Goal: Task Accomplishment & Management: Manage account settings

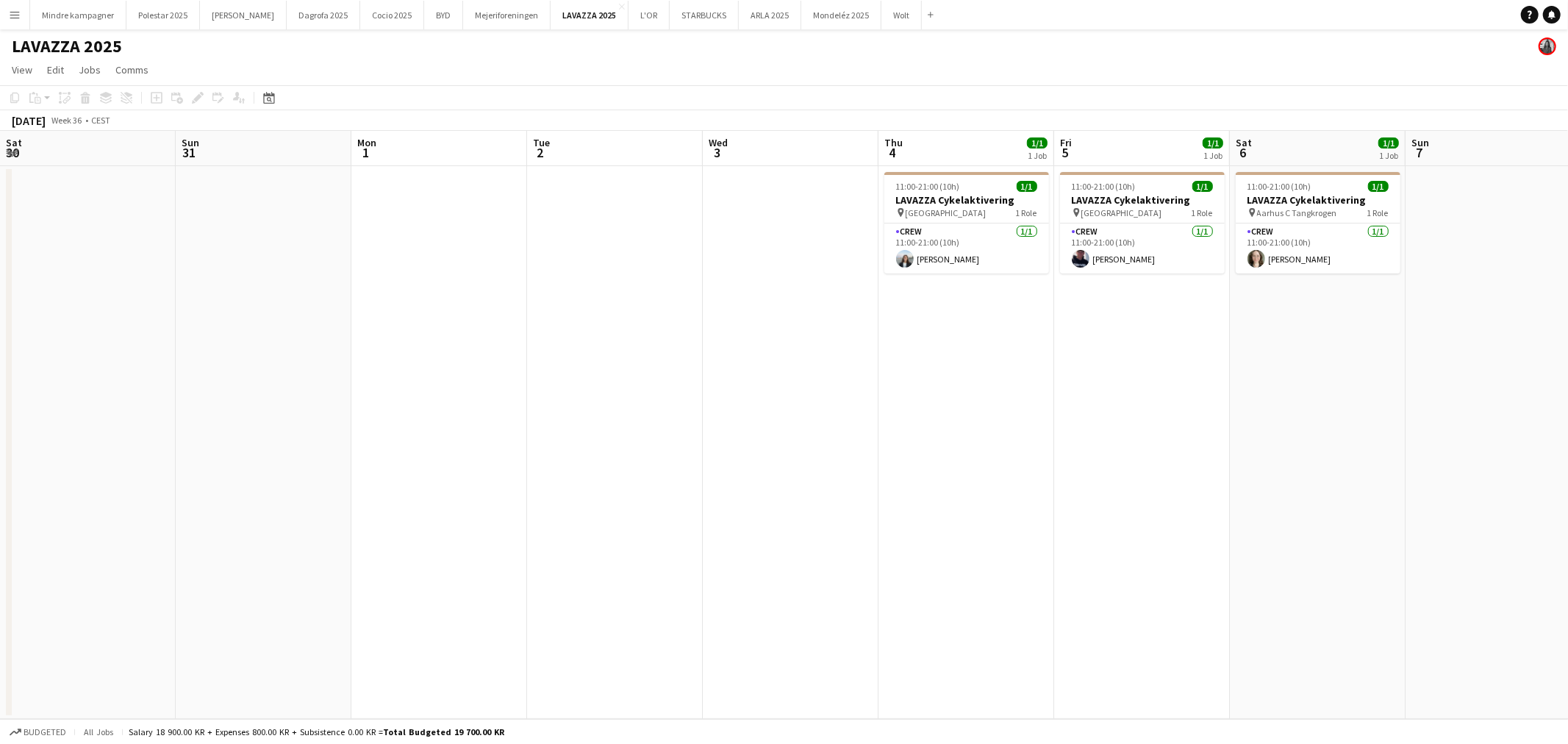
scroll to position [0, 371]
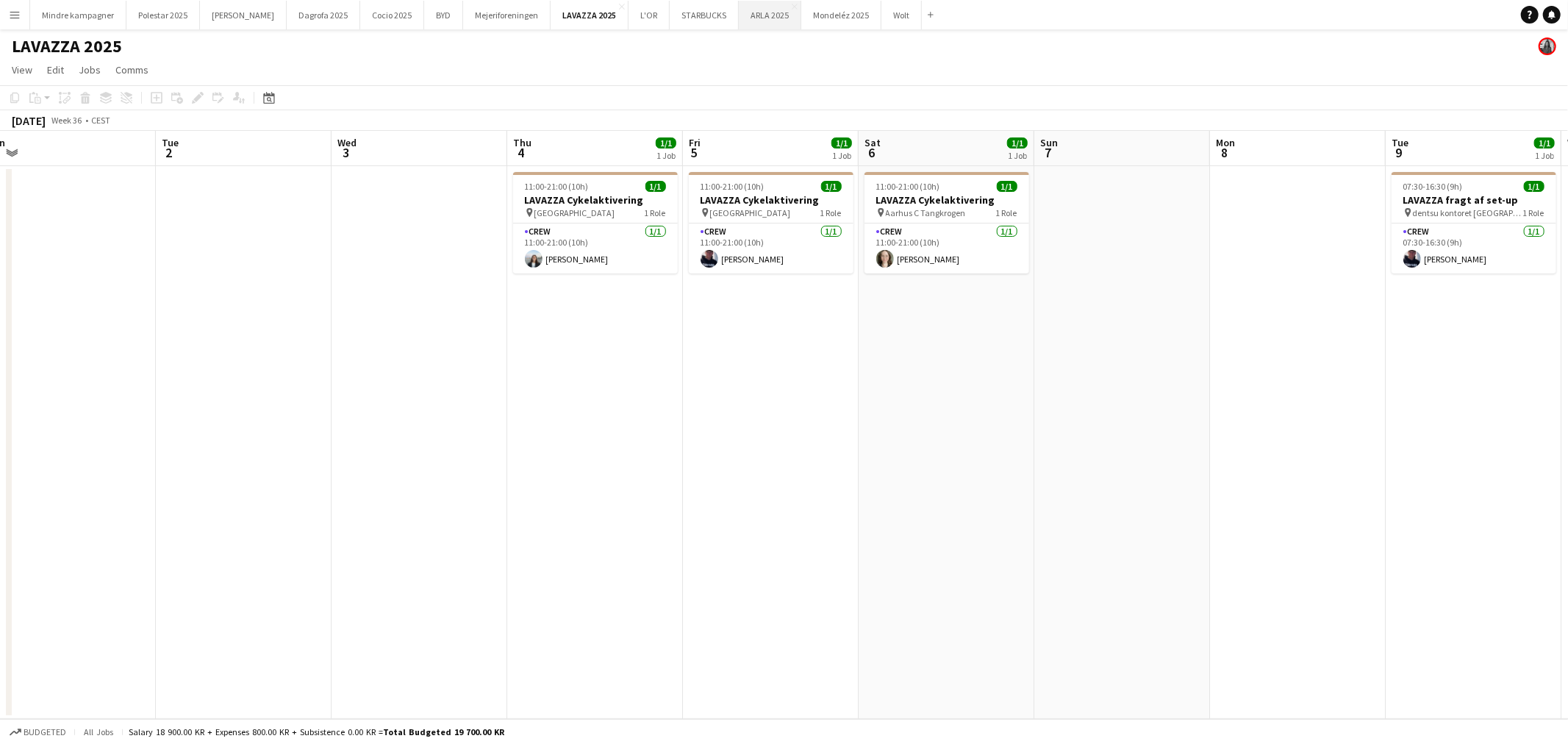
click at [739, 20] on button "ARLA 2025 Close" at bounding box center [770, 15] width 63 height 29
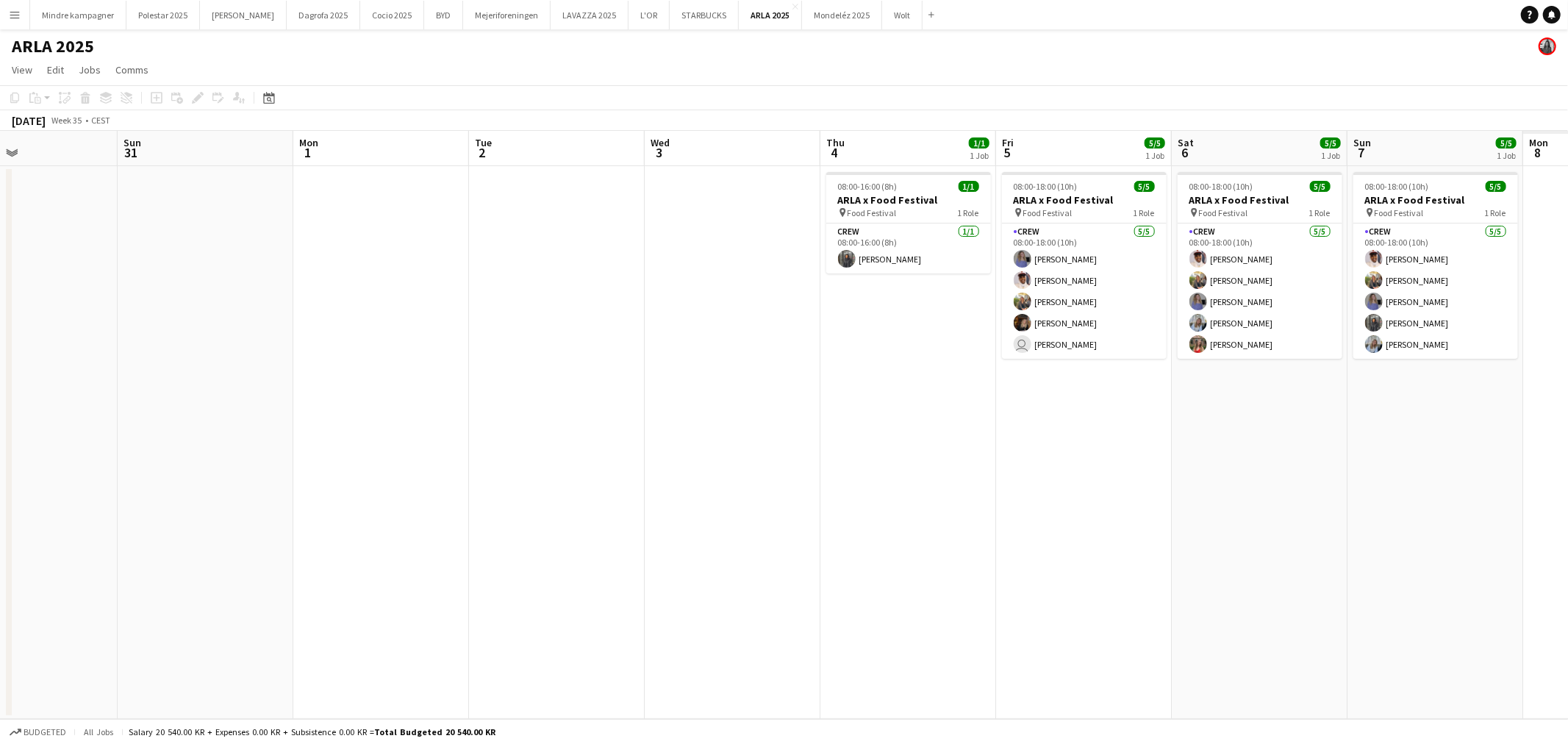
drag, startPoint x: 1152, startPoint y: 388, endPoint x: 539, endPoint y: 384, distance: 613.0
click at [540, 384] on app-calendar-viewport "Wed 27 Thu 28 Fri 29 Sat 30 Sun 31 Mon 1 Tue 2 Wed 3 Thu 4 1/1 1 Job Fri 5 5/5 …" at bounding box center [784, 425] width 1568 height 588
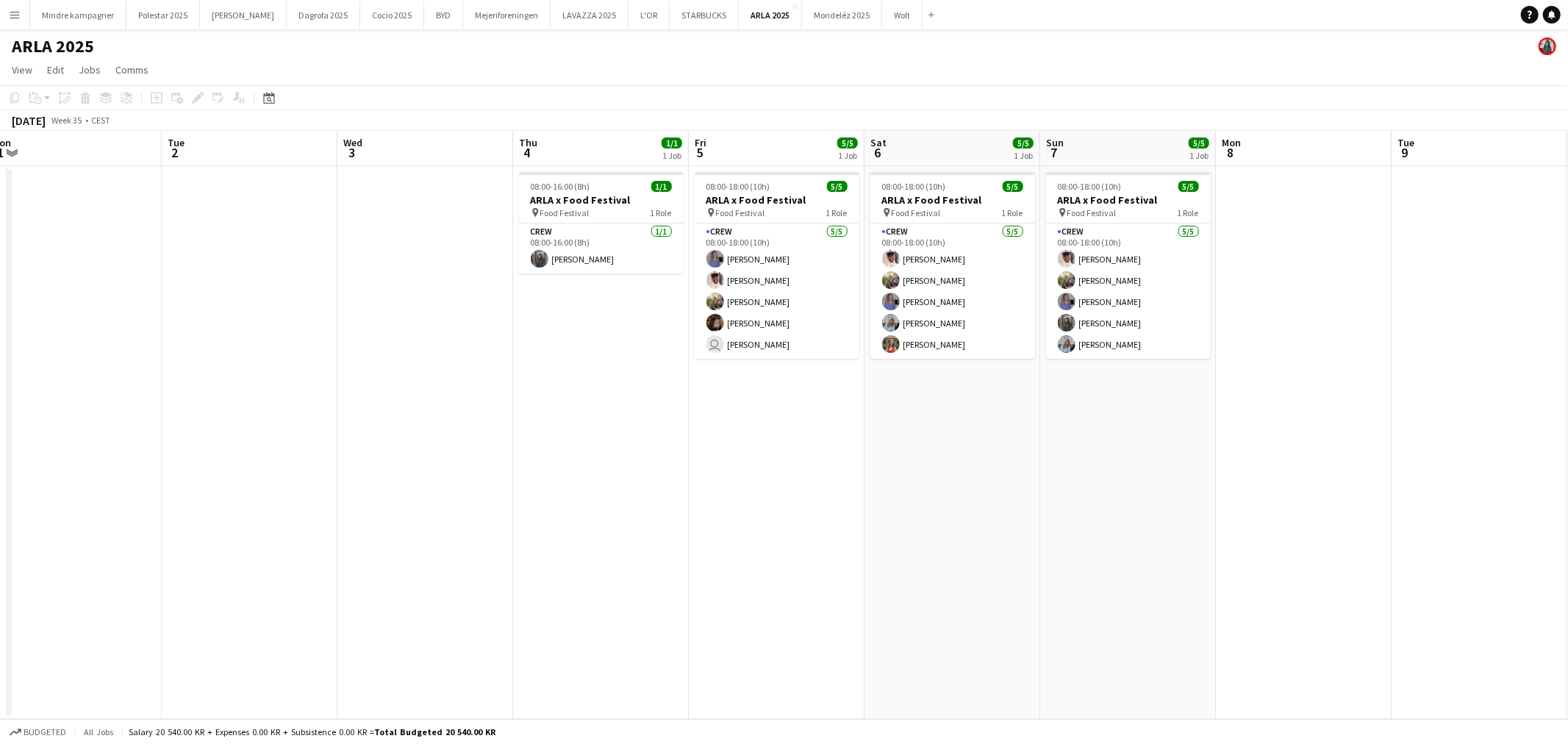
scroll to position [0, 570]
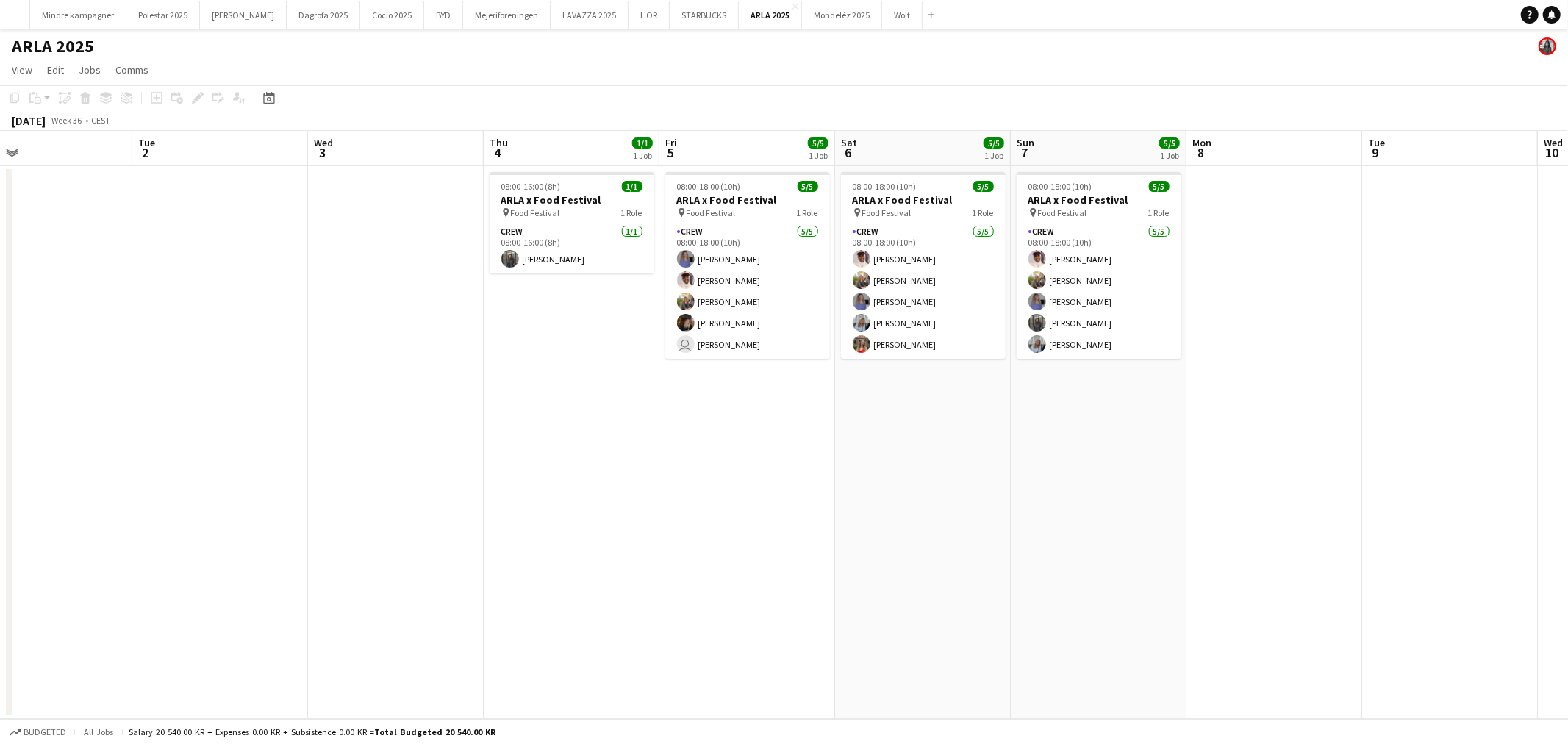
drag, startPoint x: 1213, startPoint y: 463, endPoint x: 1005, endPoint y: 467, distance: 208.0
click at [1005, 467] on app-calendar-viewport "Fri 29 Sat 30 Sun 31 Mon 1 Tue 2 Wed 3 Thu 4 1/1 1 Job Fri 5 5/5 1 Job Sat 6 5/…" at bounding box center [784, 425] width 1568 height 588
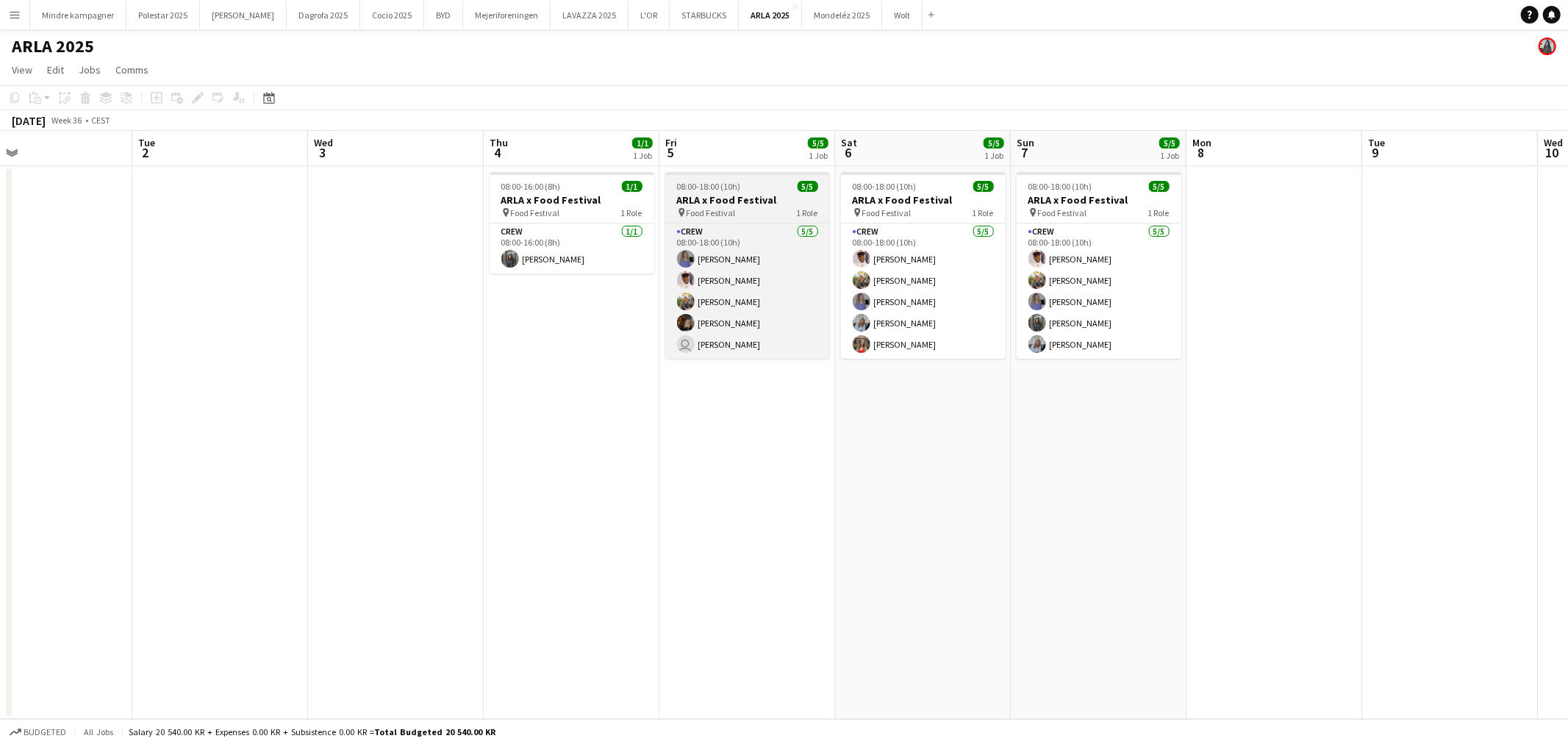
click at [710, 187] on span "08:00-18:00 (10h)" at bounding box center [709, 186] width 64 height 11
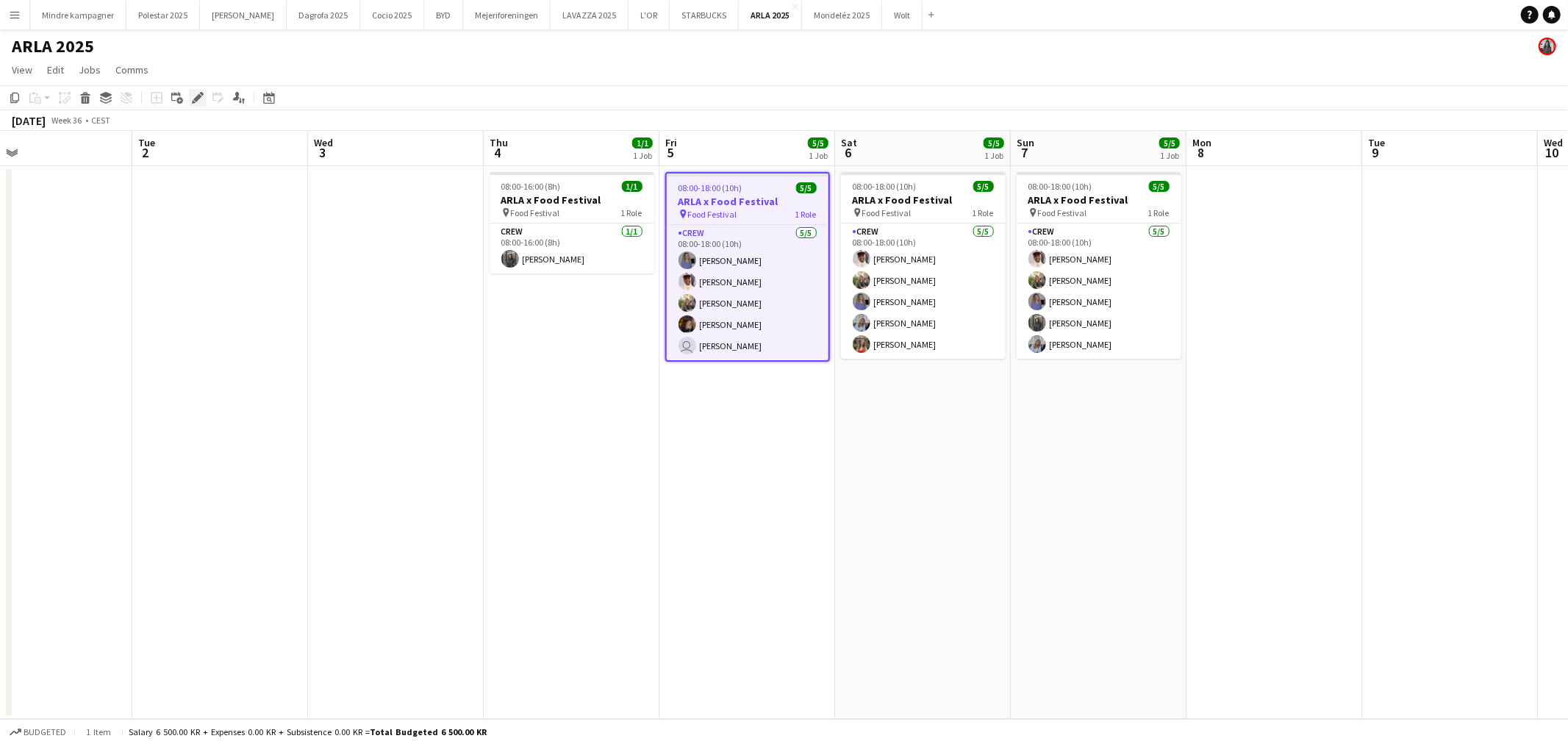
click at [194, 96] on icon "Edit" at bounding box center [198, 98] width 12 height 12
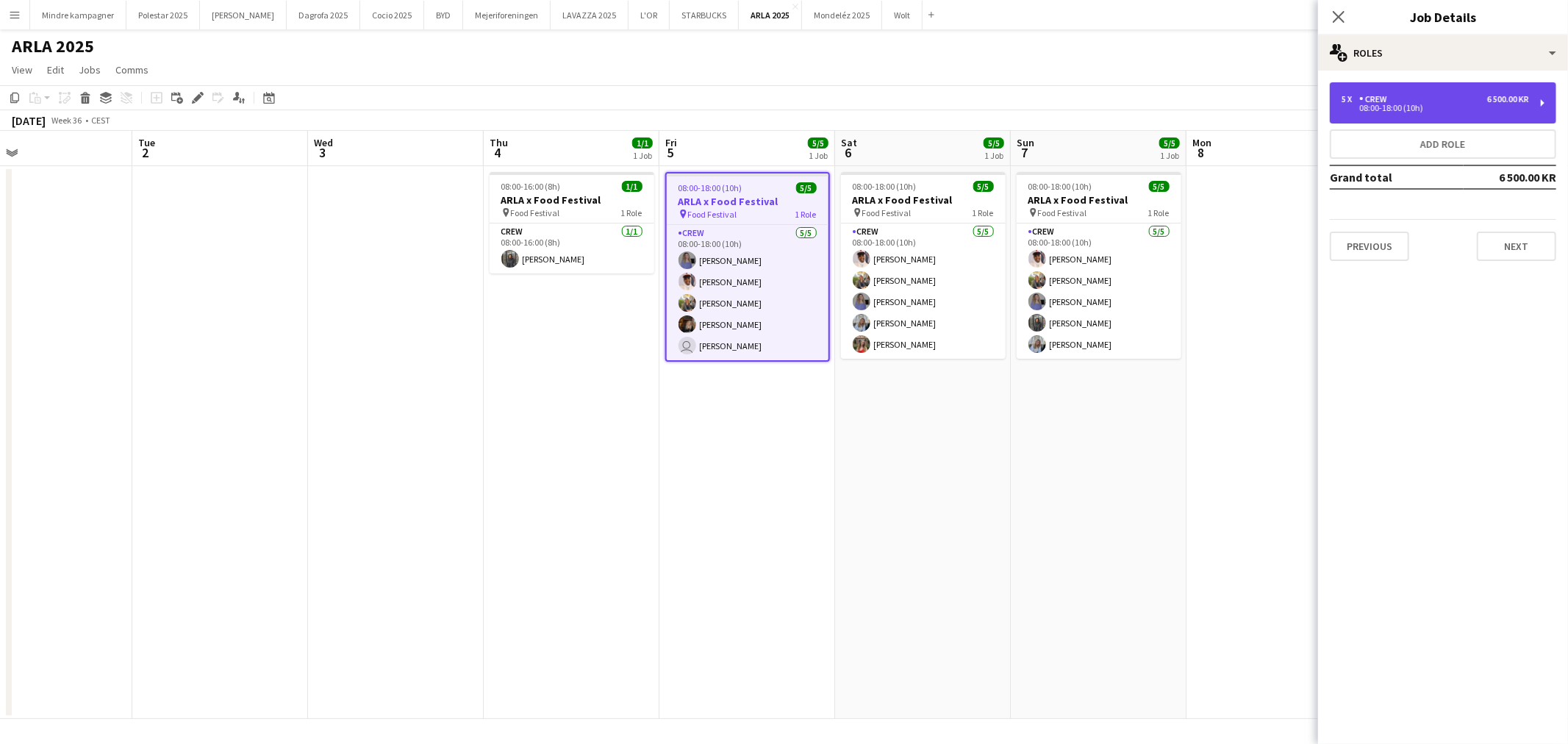
click at [1368, 105] on div "08:00-18:00 (10h)" at bounding box center [1435, 108] width 188 height 8
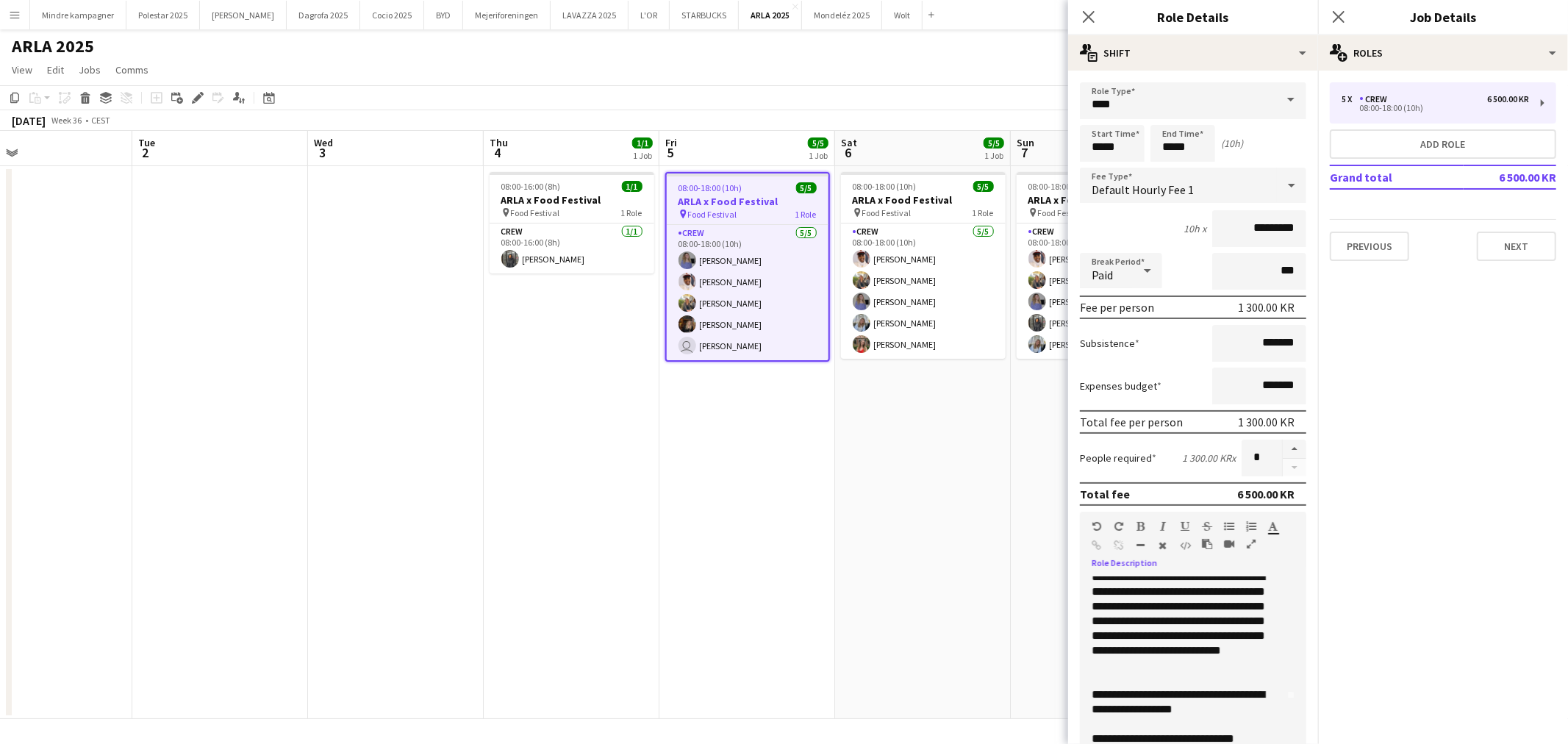
scroll to position [100, 0]
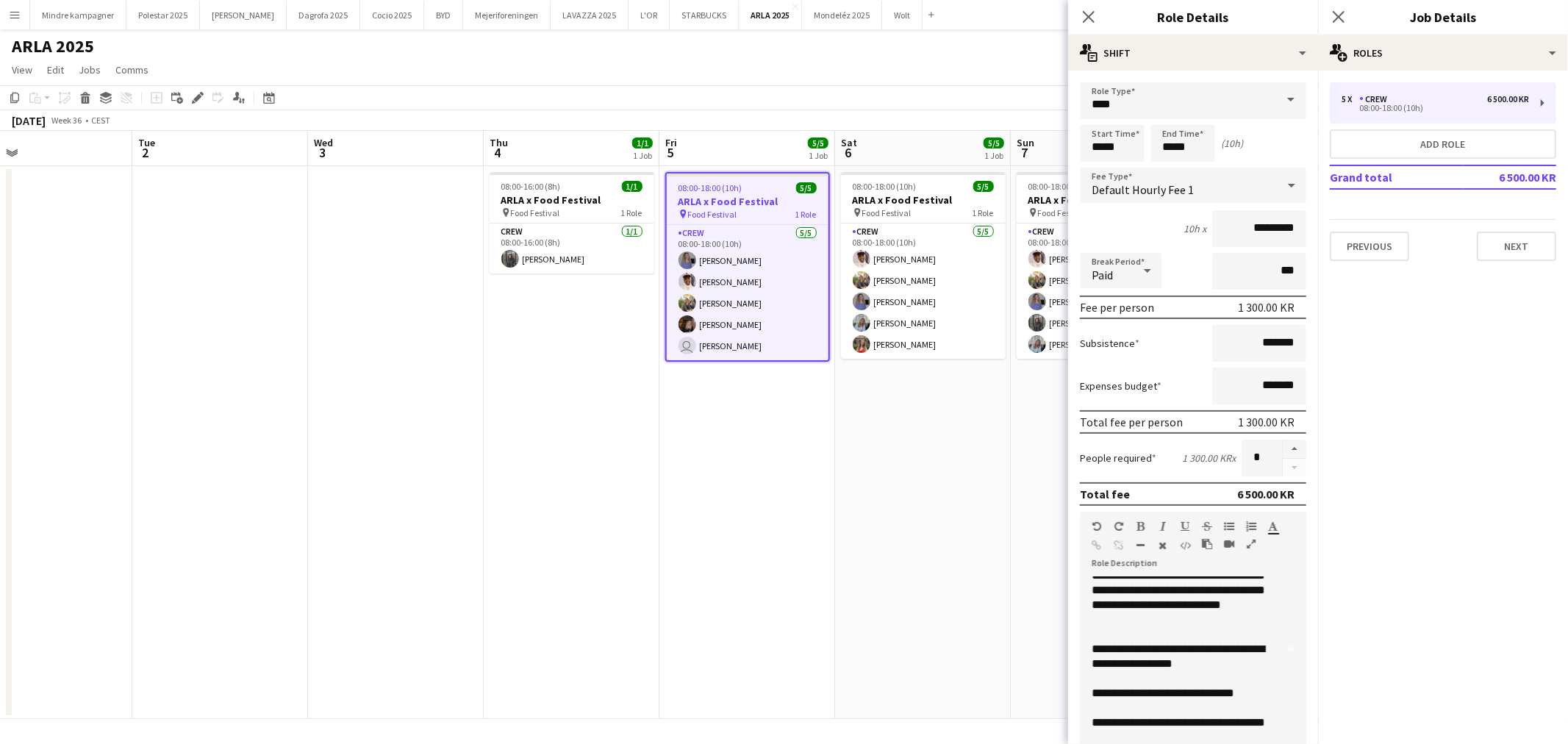
click at [829, 531] on app-date-cell "08:00-18:00 (10h) 5/5 ARLA x Food Festival pin Food Festival 1 Role Crew [DATE]…" at bounding box center [747, 443] width 176 height 554
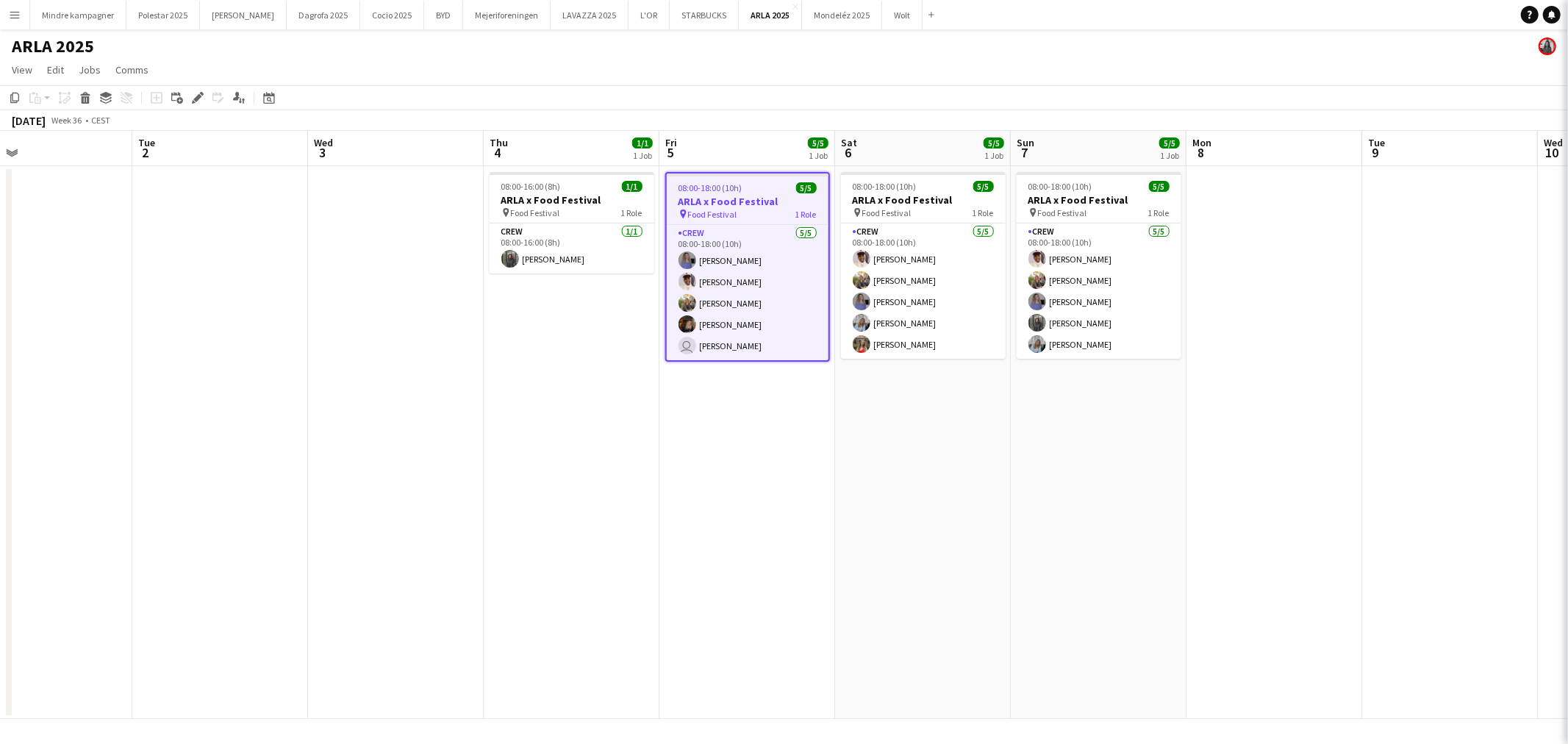
scroll to position [0, 572]
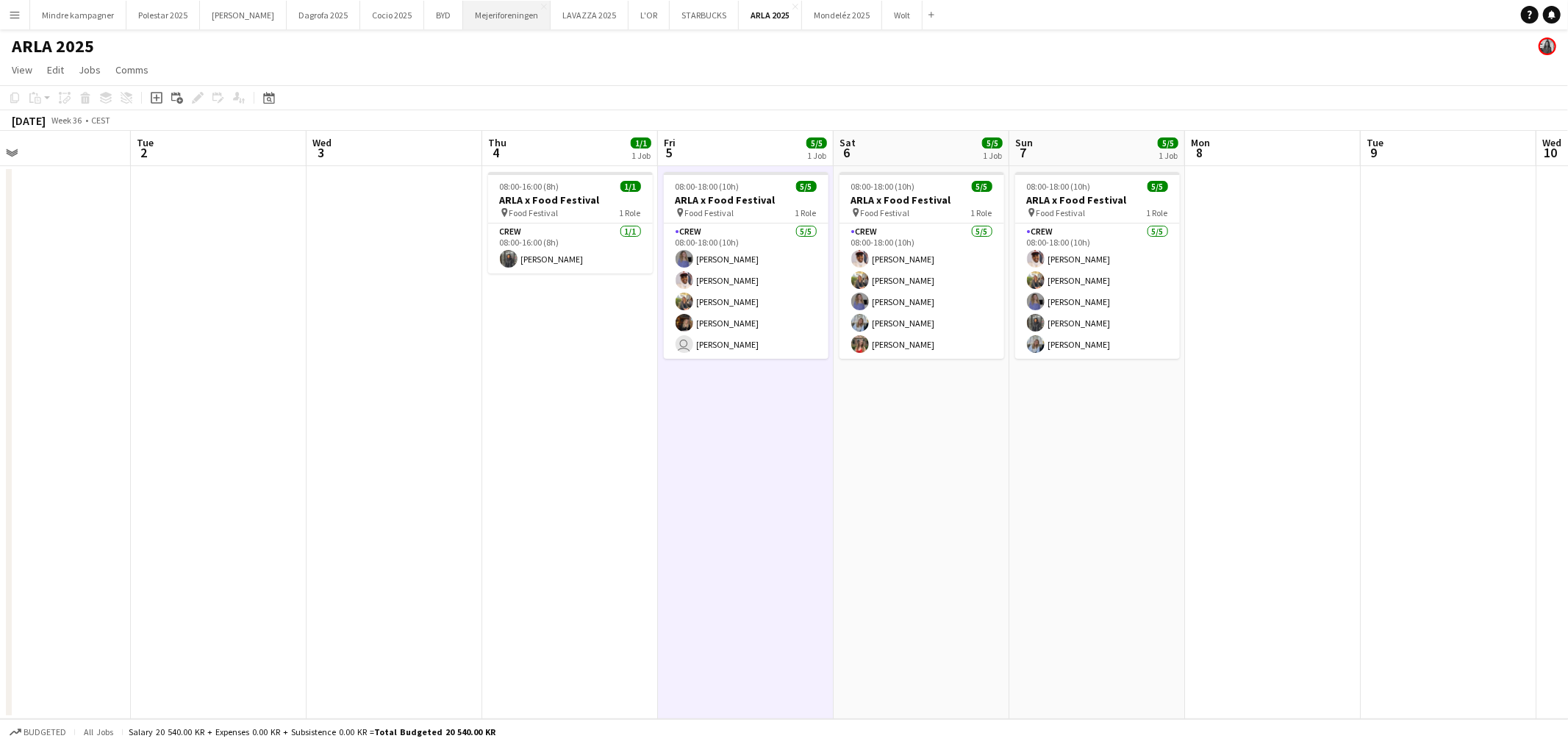
click at [474, 9] on button "Mejeriforeningen Close" at bounding box center [507, 15] width 88 height 29
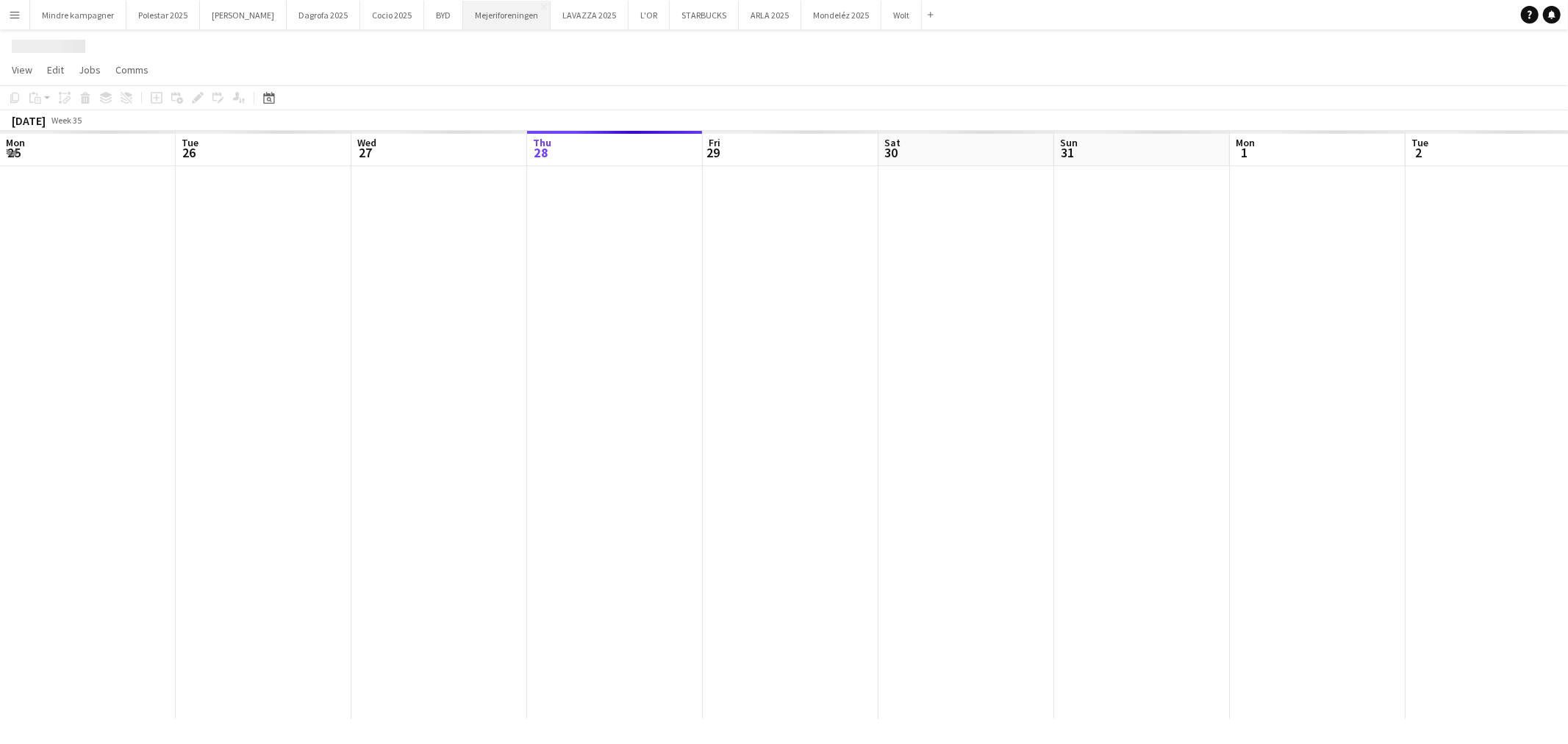
scroll to position [0, 351]
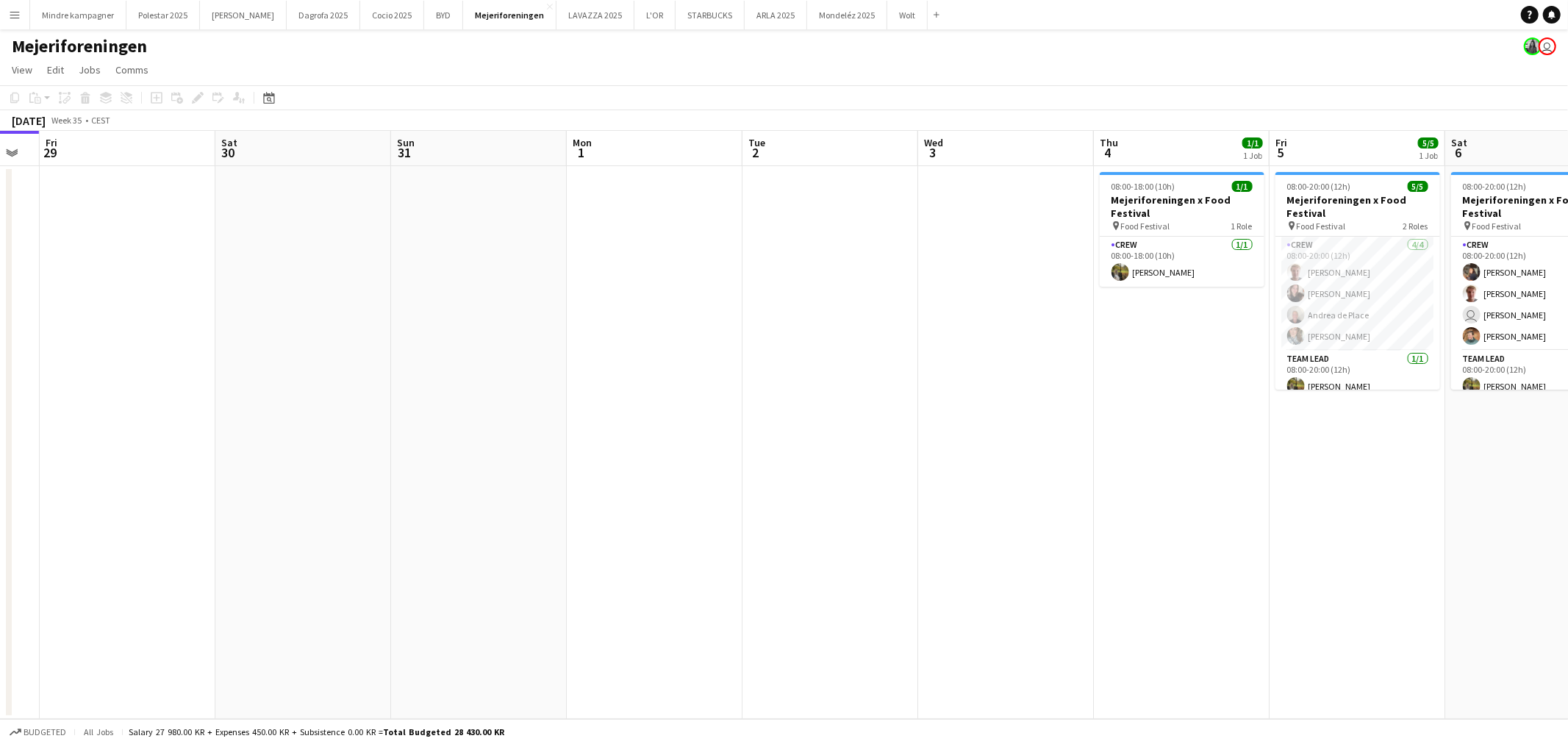
drag, startPoint x: 1261, startPoint y: 386, endPoint x: 532, endPoint y: 429, distance: 730.3
click at [532, 429] on app-calendar-viewport "Mon 25 Tue 26 Wed 27 Thu 28 Fri 29 Sat 30 Sun 31 Mon 1 Tue 2 Wed 3 Thu 4 1/1 1 …" at bounding box center [784, 425] width 1568 height 588
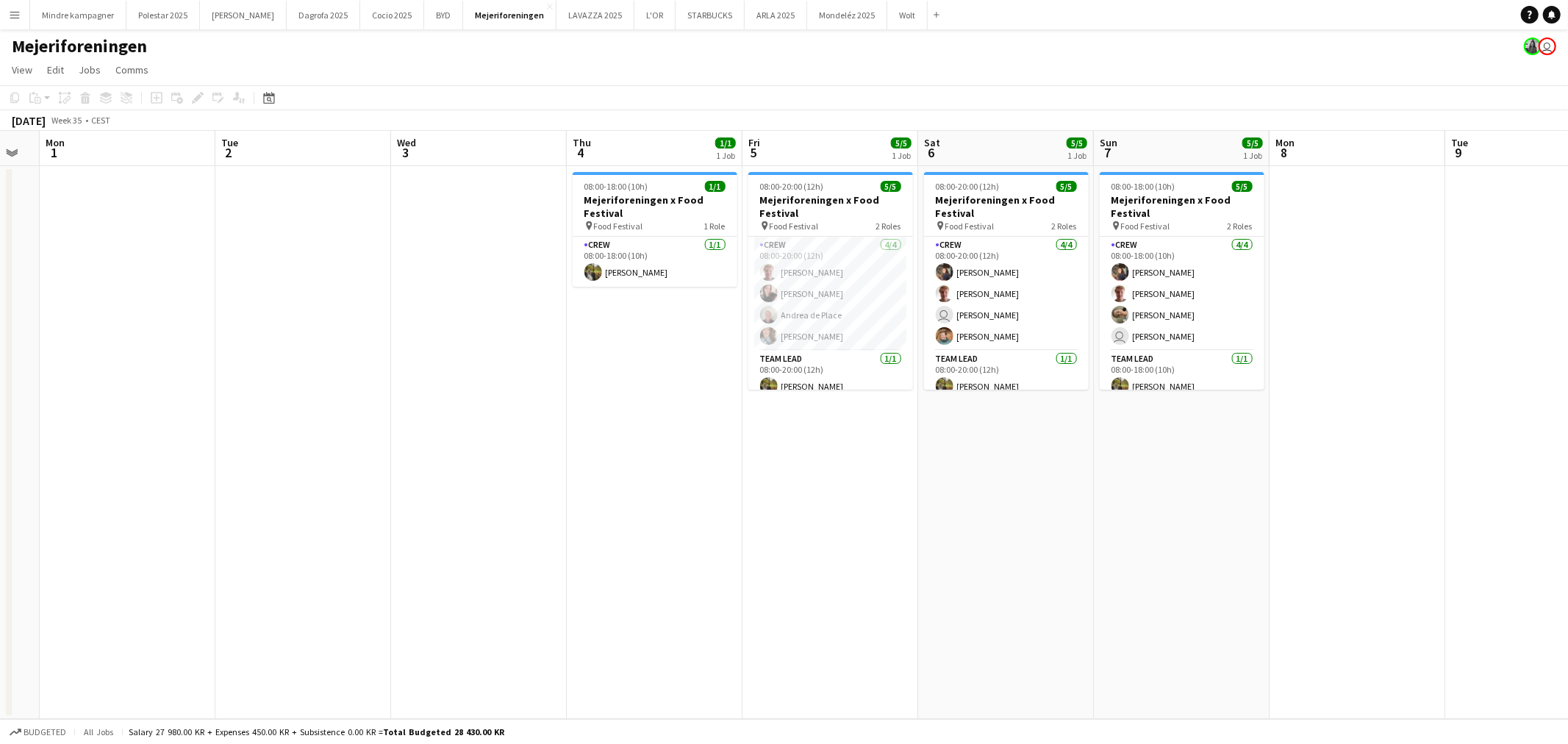
scroll to position [0, 553]
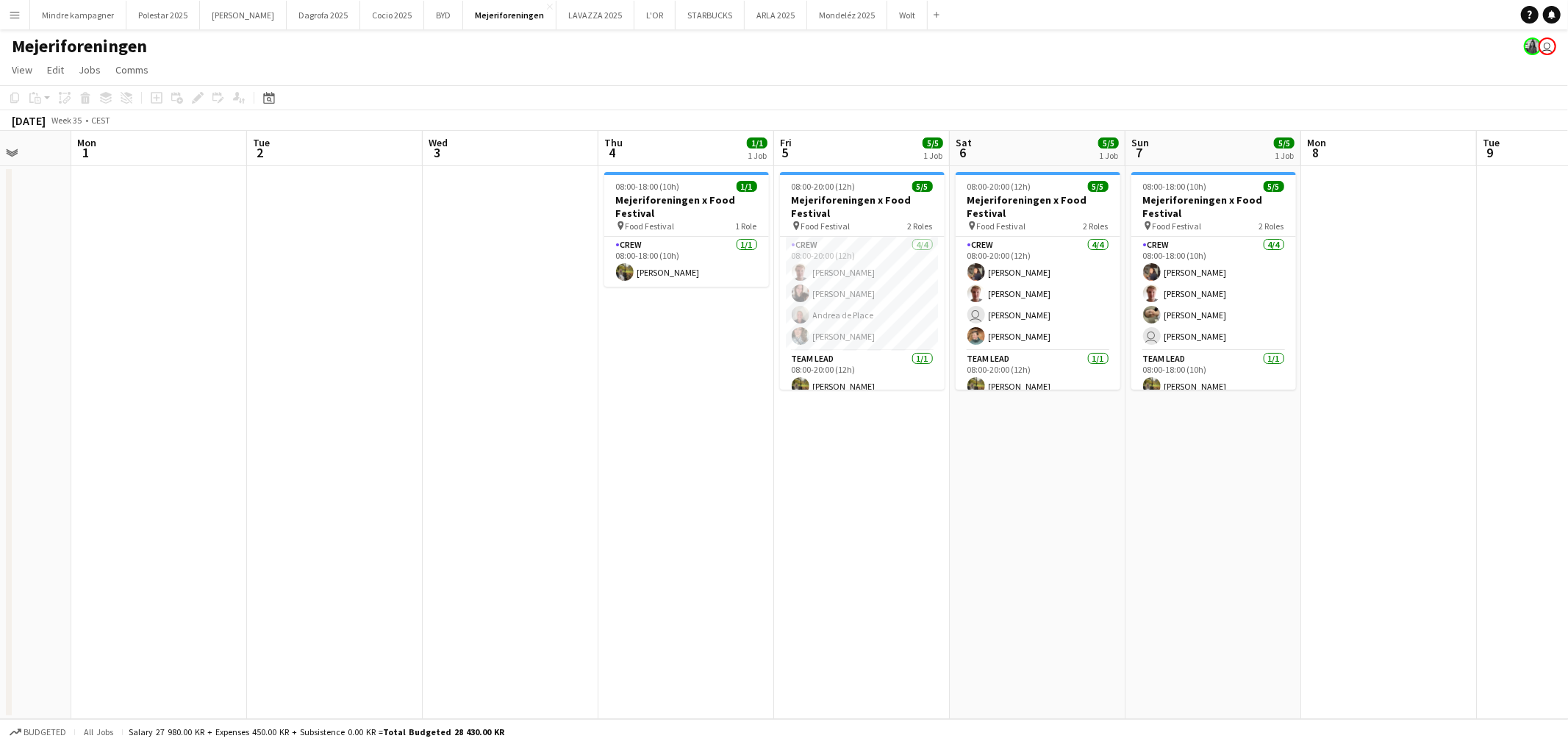
drag, startPoint x: 1252, startPoint y: 458, endPoint x: 1157, endPoint y: 469, distance: 95.6
click at [1166, 467] on app-calendar-viewport "Fri 29 Sat 30 Sun 31 Mon 1 Tue 2 Wed 3 Thu 4 1/1 1 Job Fri 5 5/5 1 Job Sat 6 5/…" at bounding box center [784, 425] width 1568 height 588
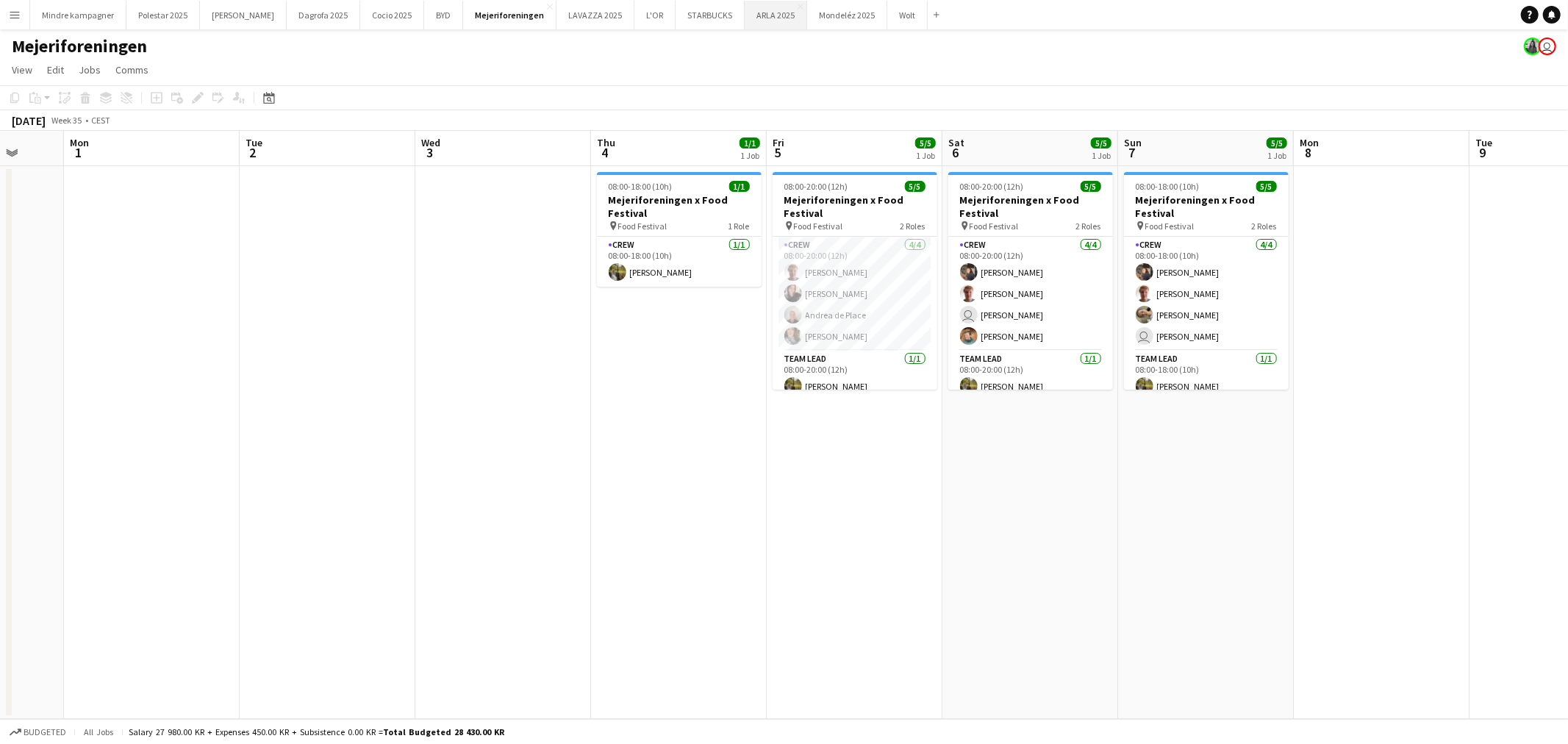
click at [744, 13] on button "ARLA 2025 Close" at bounding box center [776, 15] width 63 height 29
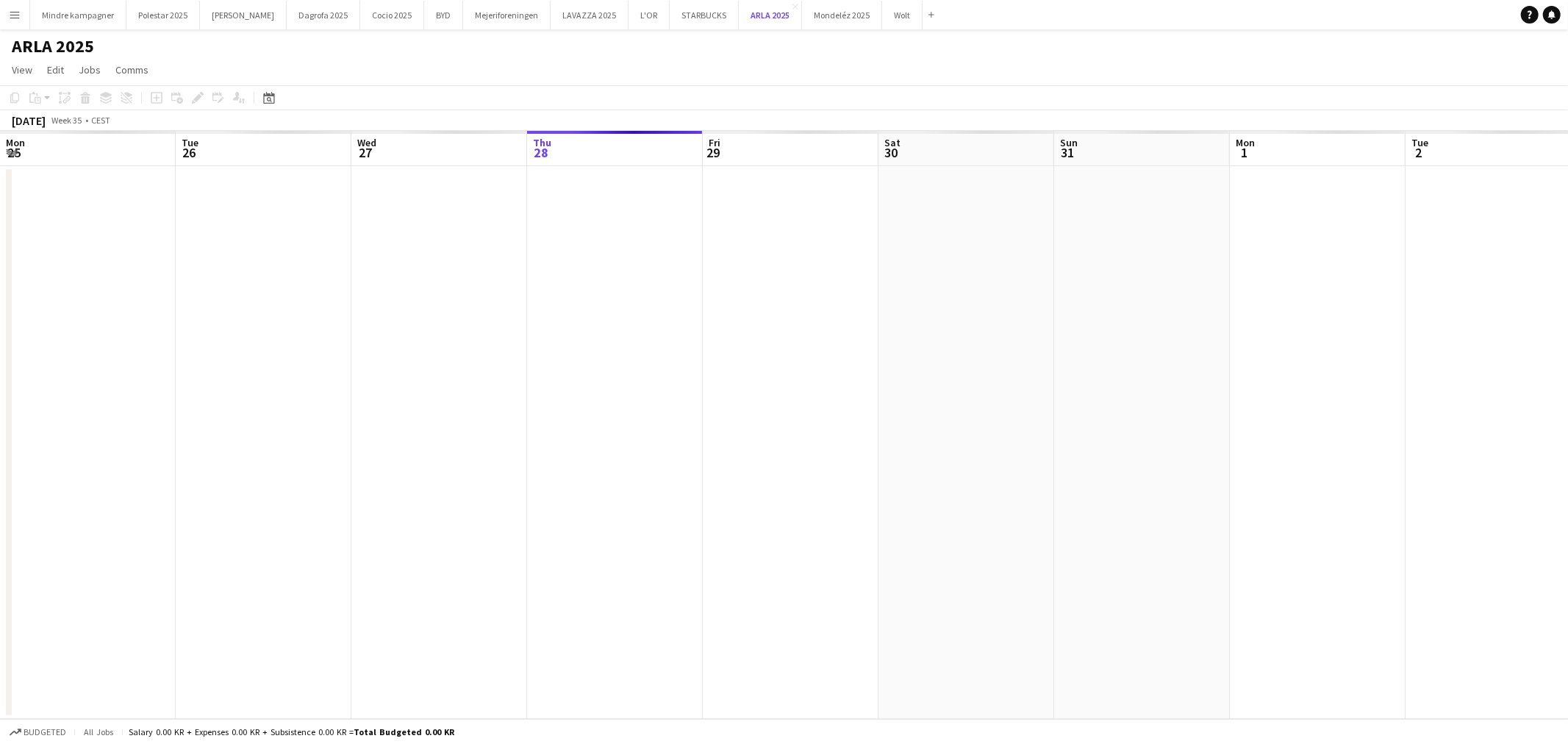
scroll to position [0, 351]
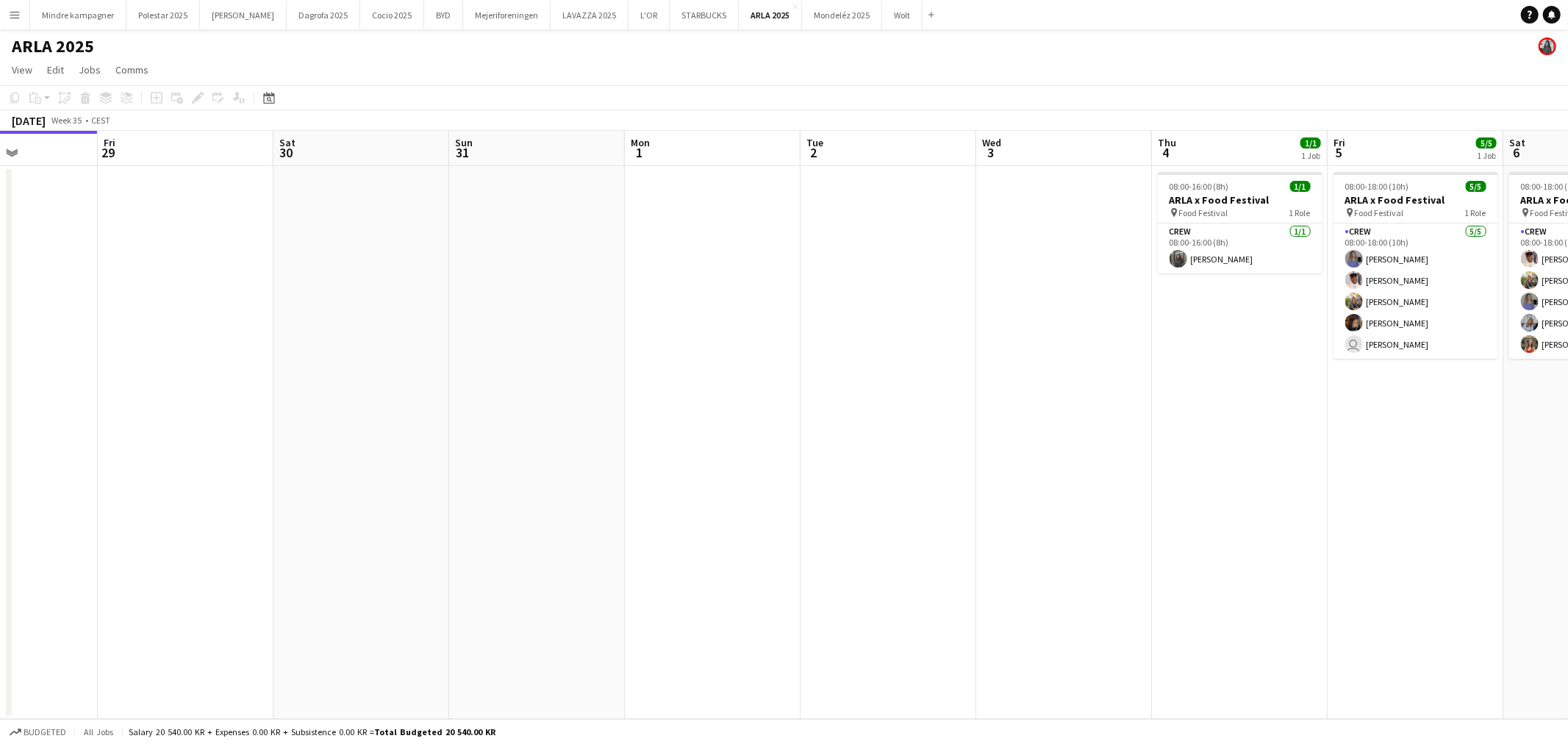
drag, startPoint x: 1220, startPoint y: 432, endPoint x: 773, endPoint y: 460, distance: 447.9
click at [774, 460] on app-calendar-viewport "Mon 25 Tue 26 Wed 27 Thu 28 Fri 29 Sat 30 Sun 31 Mon 1 Tue 2 Wed 3 Thu 4 1/1 1 …" at bounding box center [784, 425] width 1568 height 588
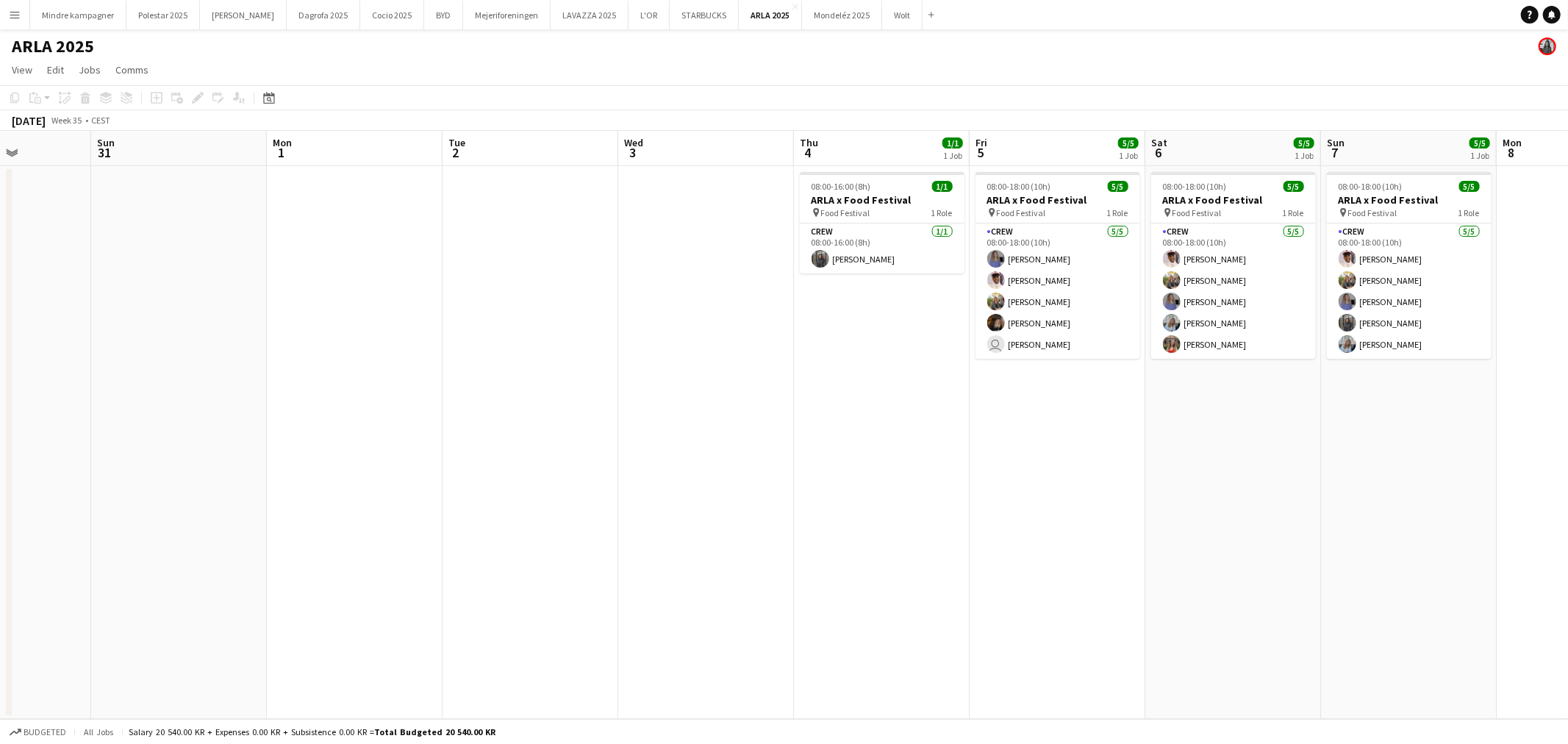
drag, startPoint x: 959, startPoint y: 461, endPoint x: 346, endPoint y: 465, distance: 613.0
click at [393, 480] on app-calendar-viewport "Wed 27 Thu 28 Fri 29 Sat 30 Sun 31 Mon 1 Tue 2 Wed 3 Thu 4 1/1 1 Job Fri 5 5/5 …" at bounding box center [784, 425] width 1568 height 588
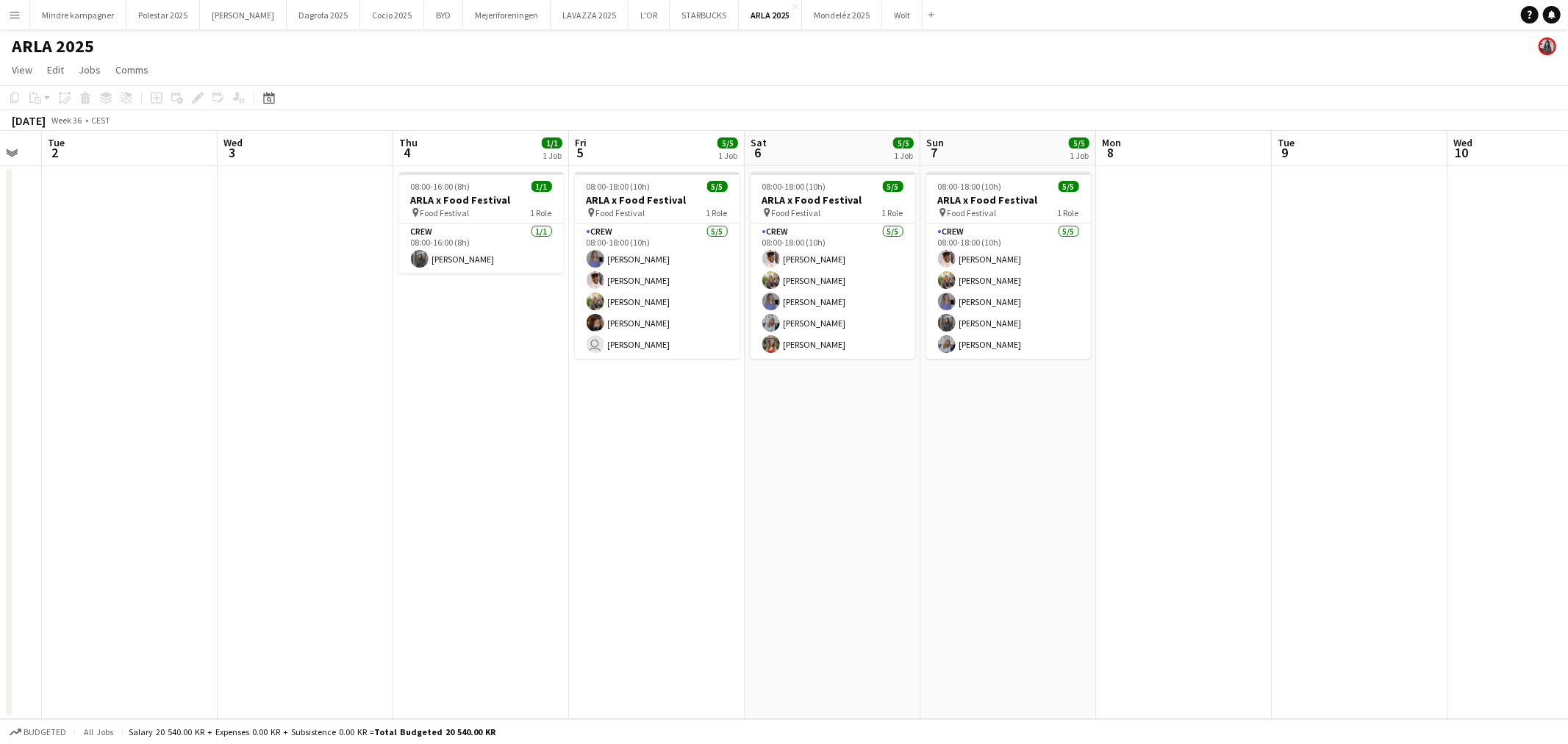
click at [13, 14] on app-icon "Menu" at bounding box center [14, 14] width 12 height 12
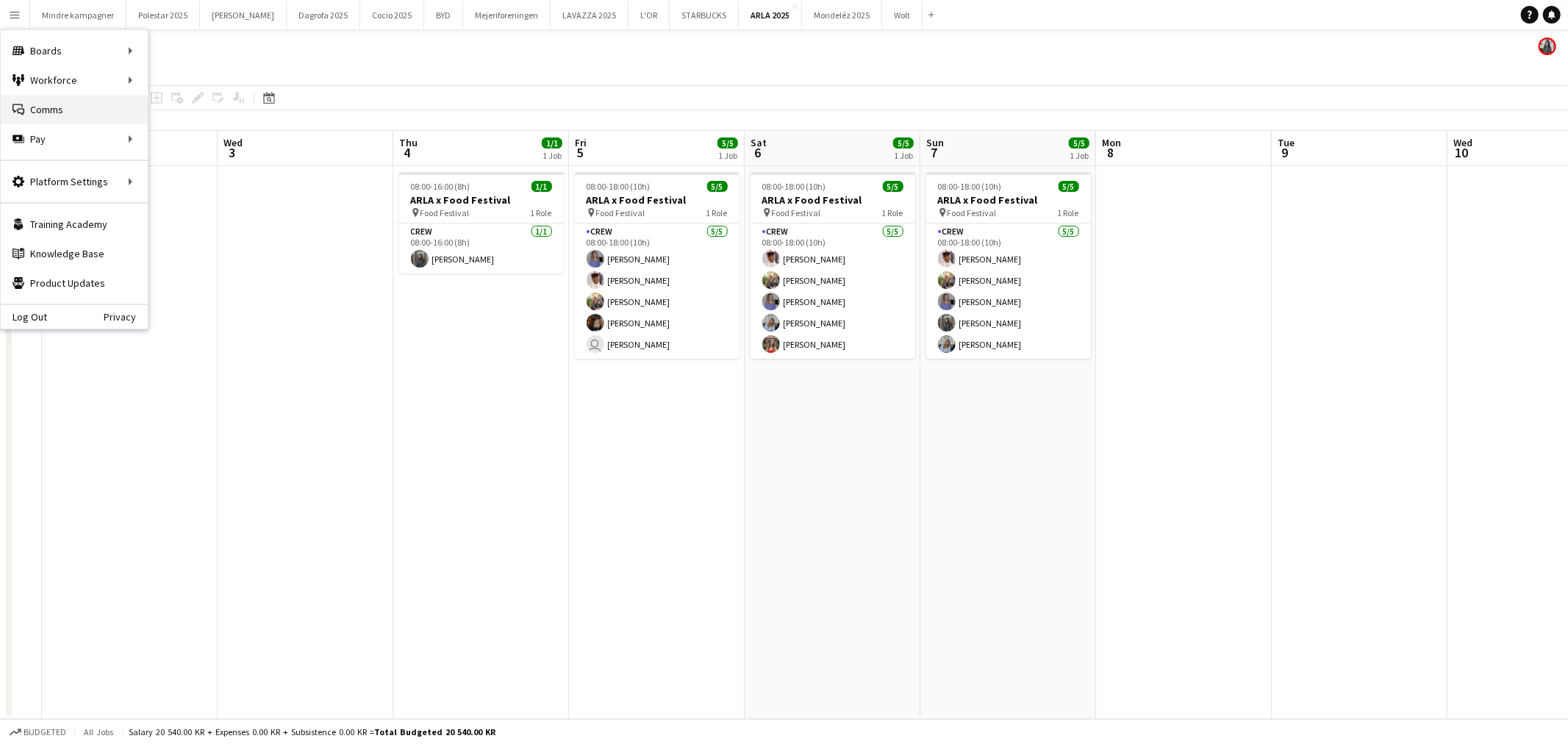
click at [37, 106] on link "Comms Comms" at bounding box center [74, 110] width 147 height 30
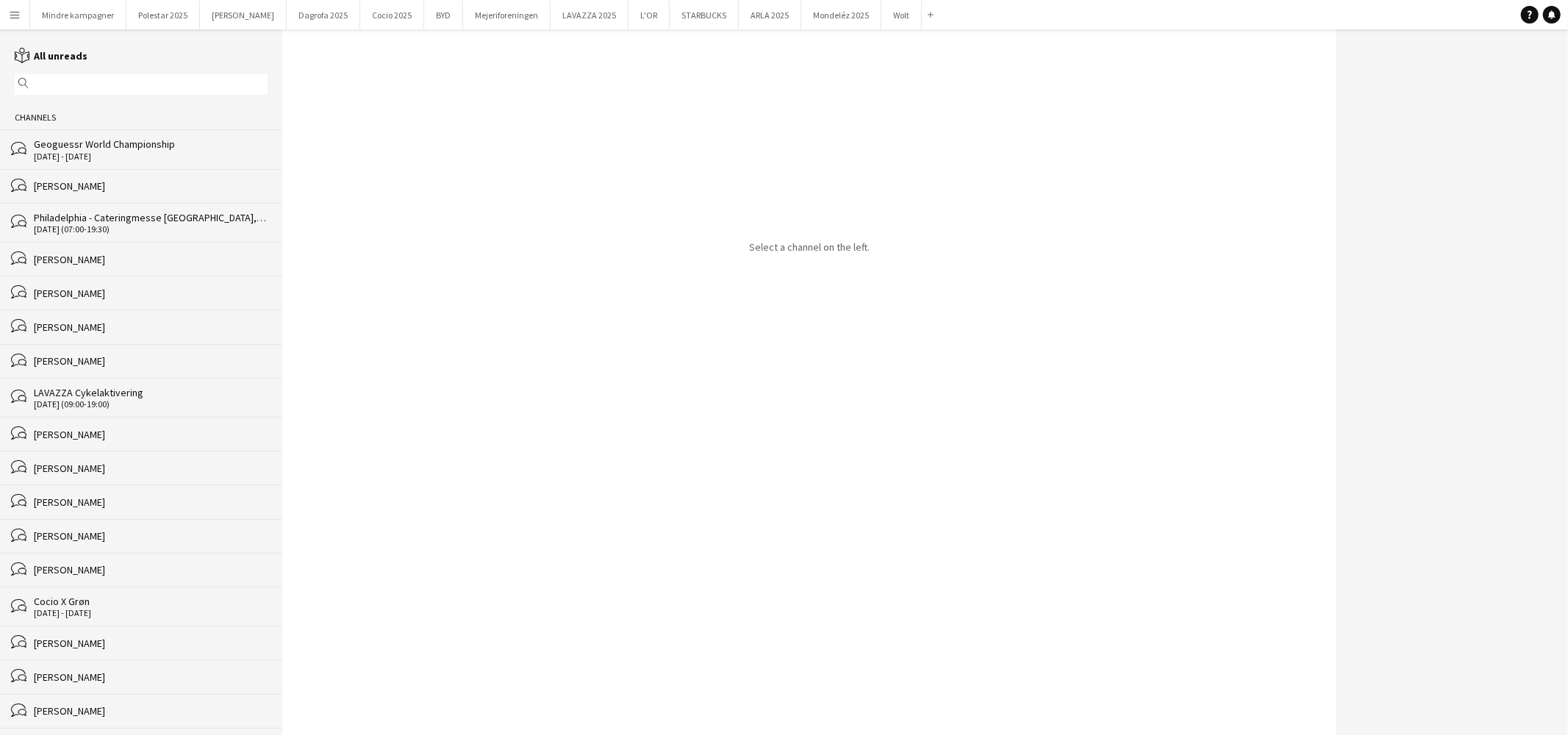
click at [91, 145] on div "Geoguessr World Championship" at bounding box center [150, 145] width 234 height 14
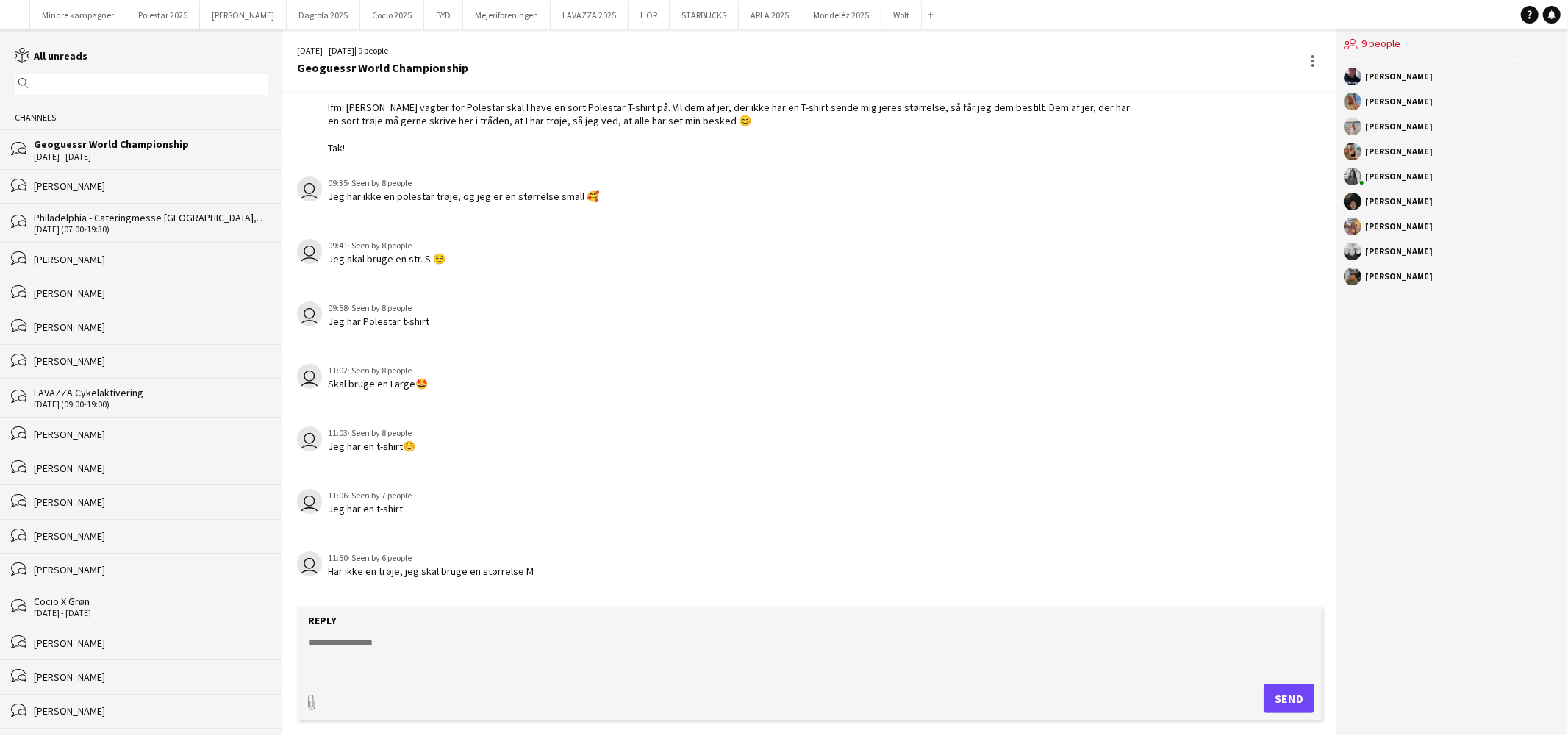
scroll to position [99, 0]
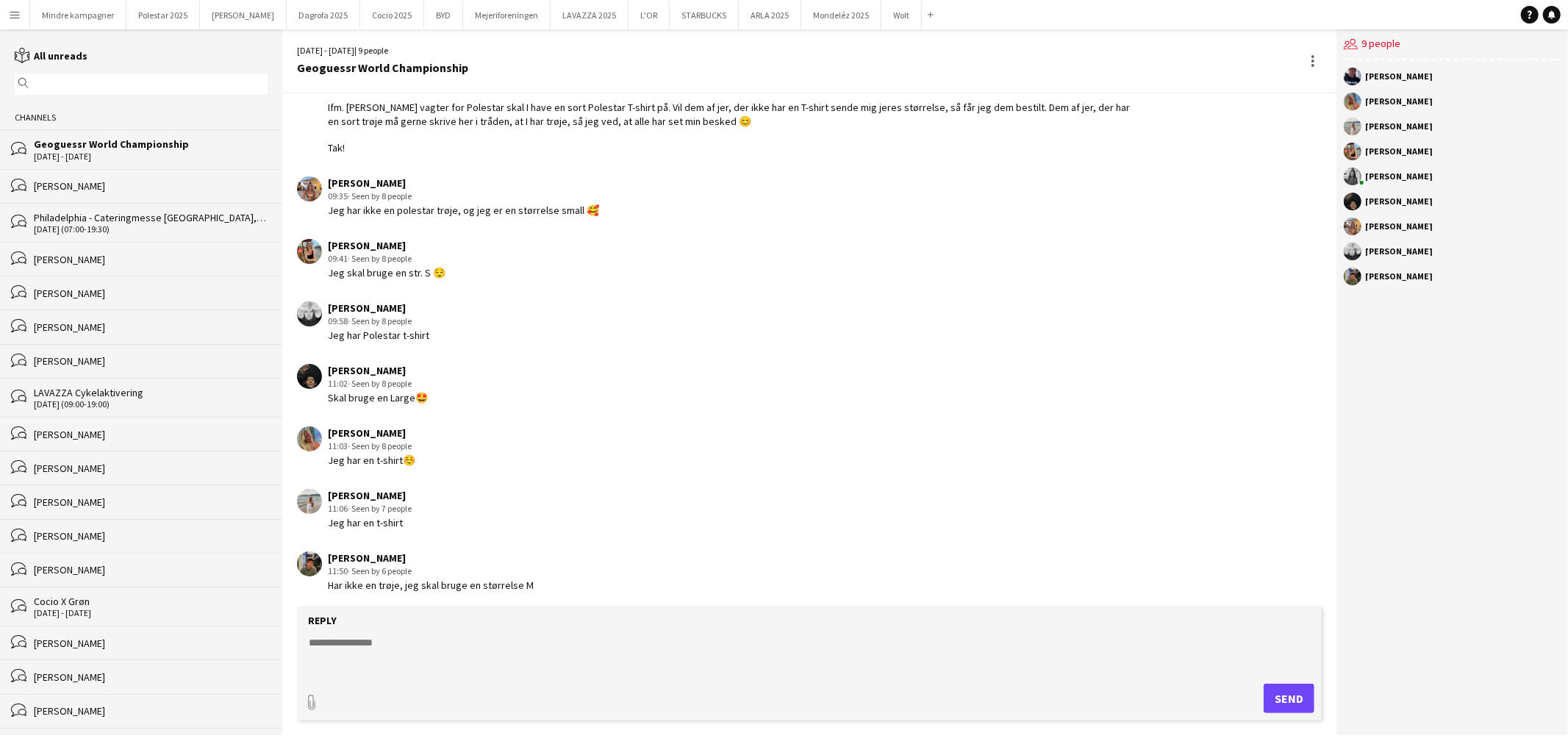
click at [1533, 482] on div "users2 9 people [PERSON_NAME] [PERSON_NAME] [PERSON_NAME] [PERSON_NAME] [PERSON…" at bounding box center [1452, 383] width 231 height 706
click at [149, 9] on button "Polestar 2025 Close" at bounding box center [163, 15] width 74 height 29
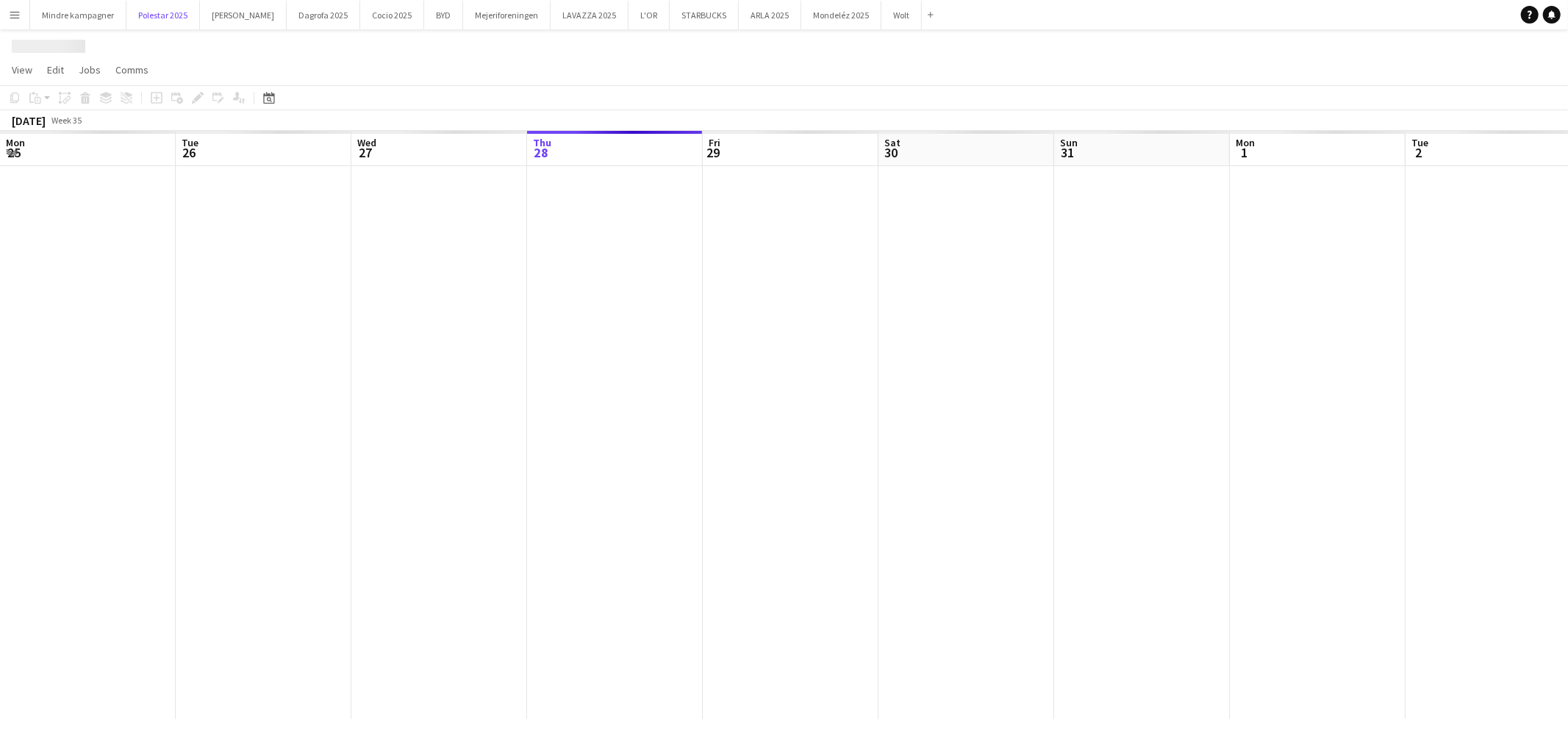
scroll to position [0, 351]
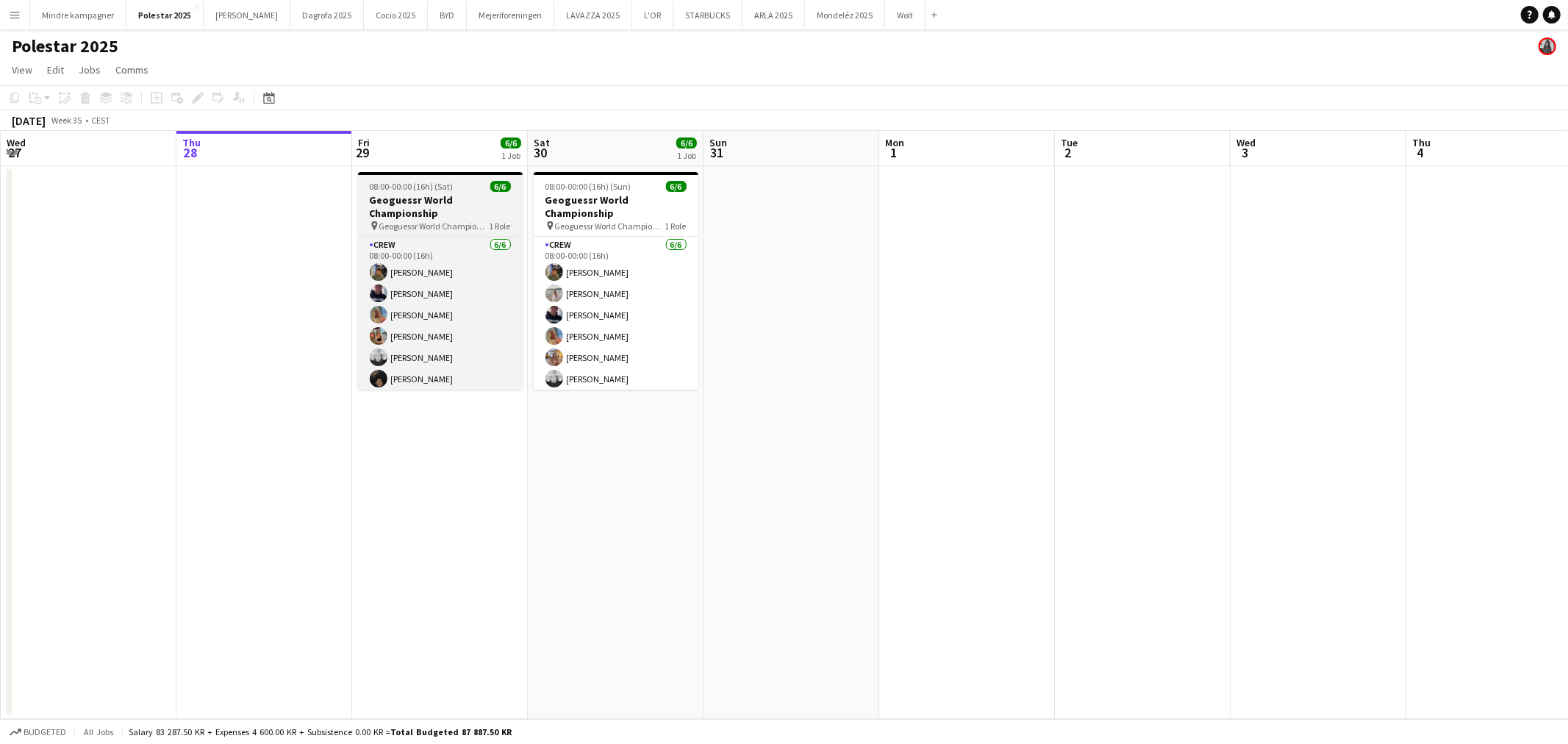
click at [456, 207] on h3 "Geoguessr World Championship" at bounding box center [440, 207] width 165 height 26
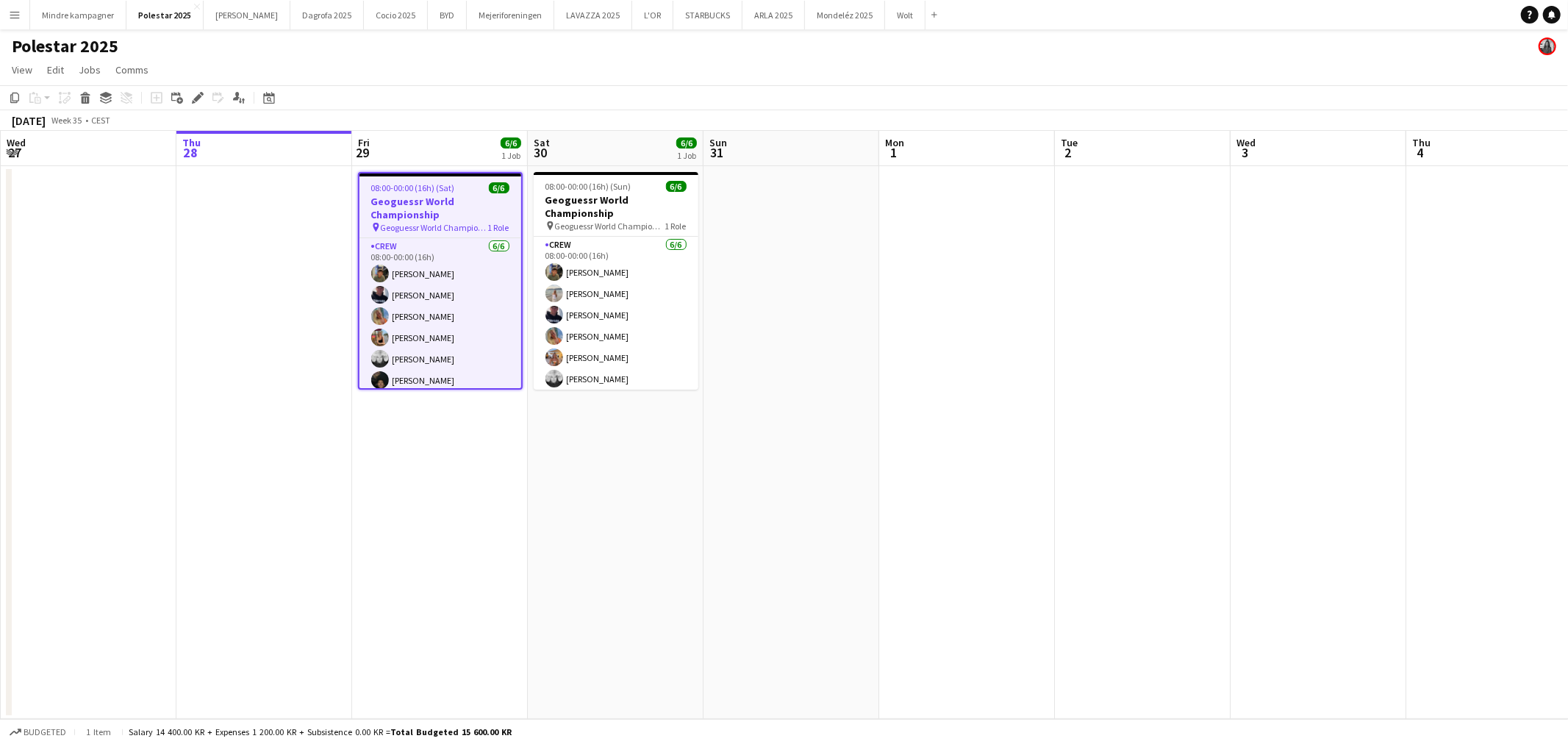
drag, startPoint x: 201, startPoint y: 98, endPoint x: 466, endPoint y: 196, distance: 282.5
click at [200, 98] on icon "Edit" at bounding box center [198, 98] width 12 height 12
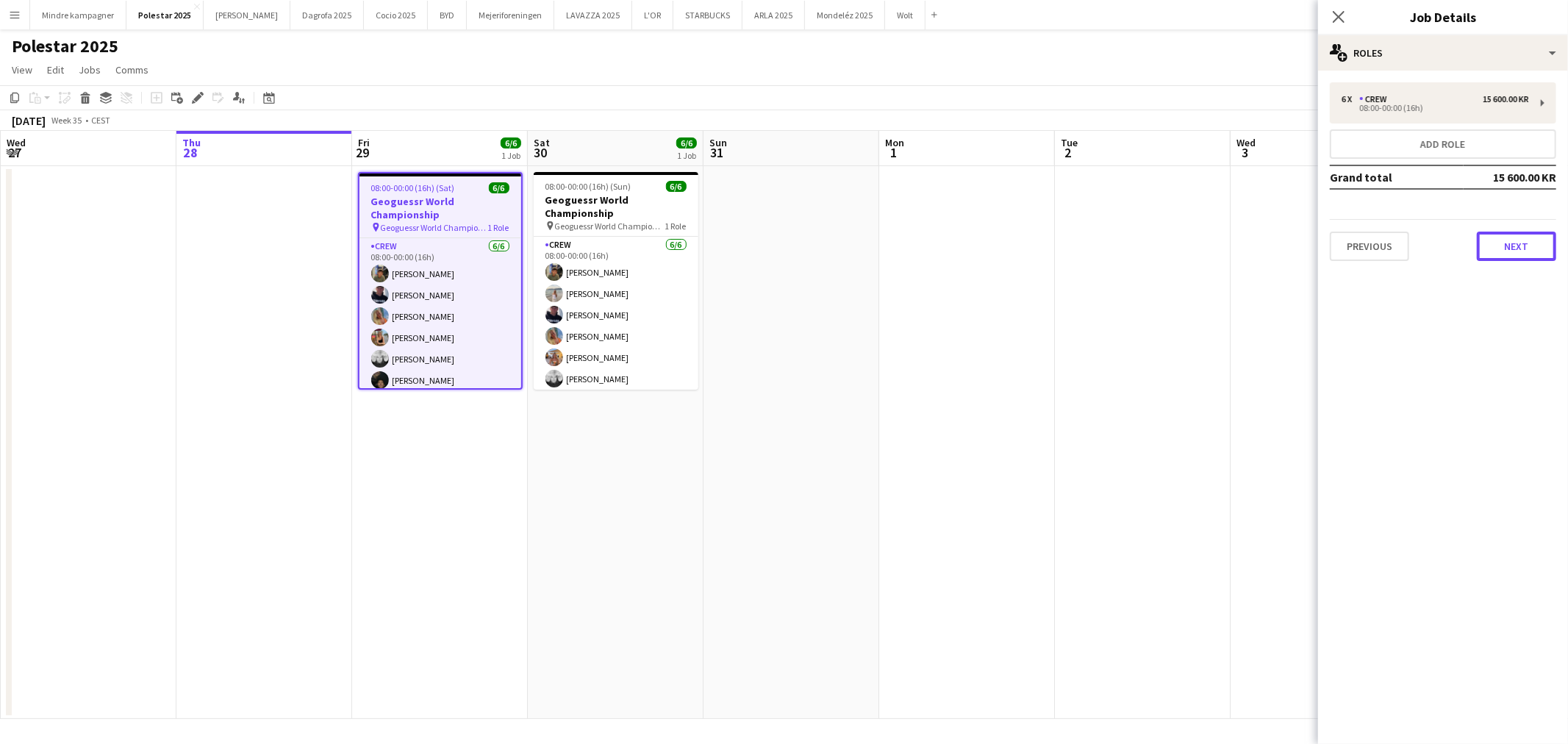
click at [1494, 245] on button "Next" at bounding box center [1516, 246] width 79 height 30
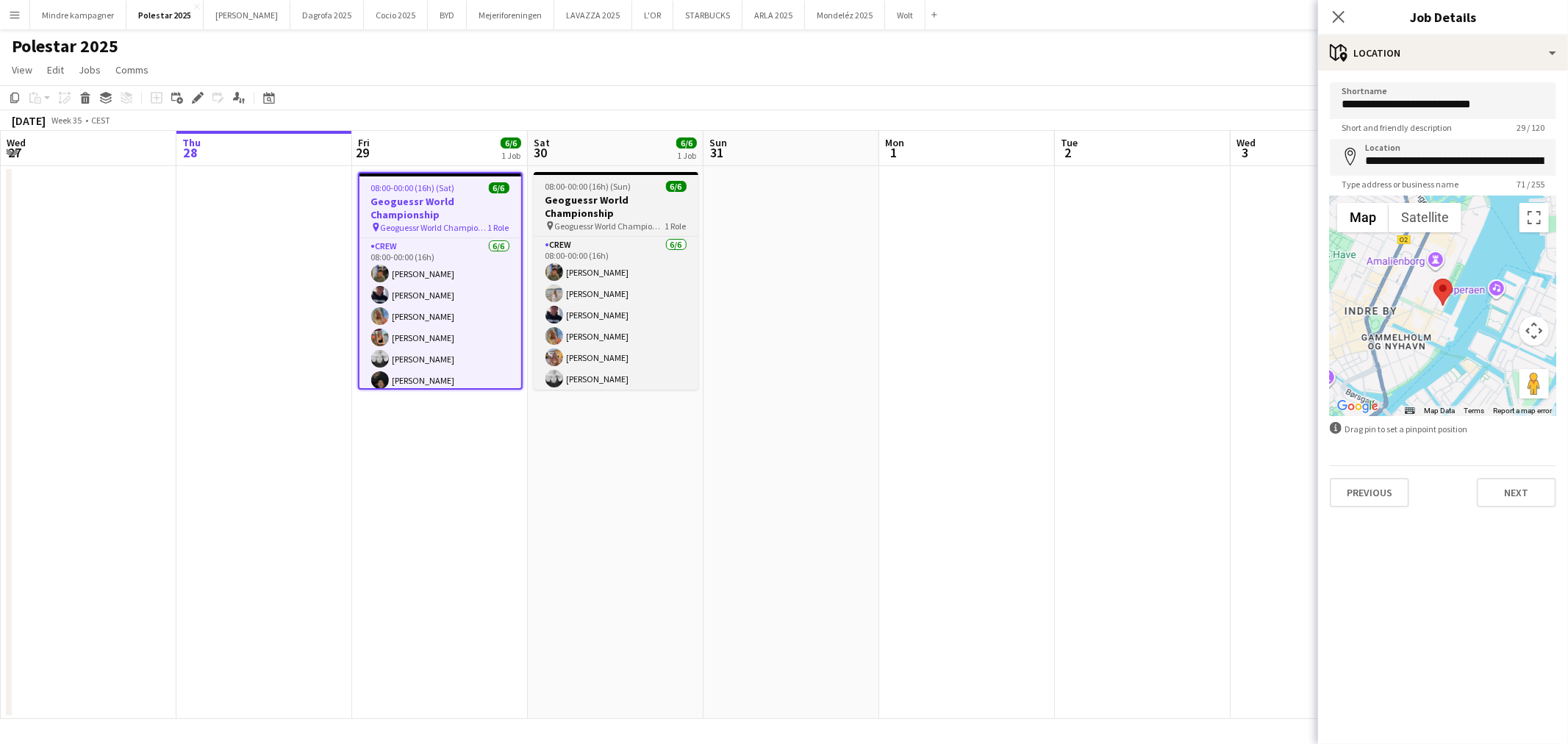
click at [609, 213] on h3 "Geoguessr World Championship" at bounding box center [616, 207] width 165 height 26
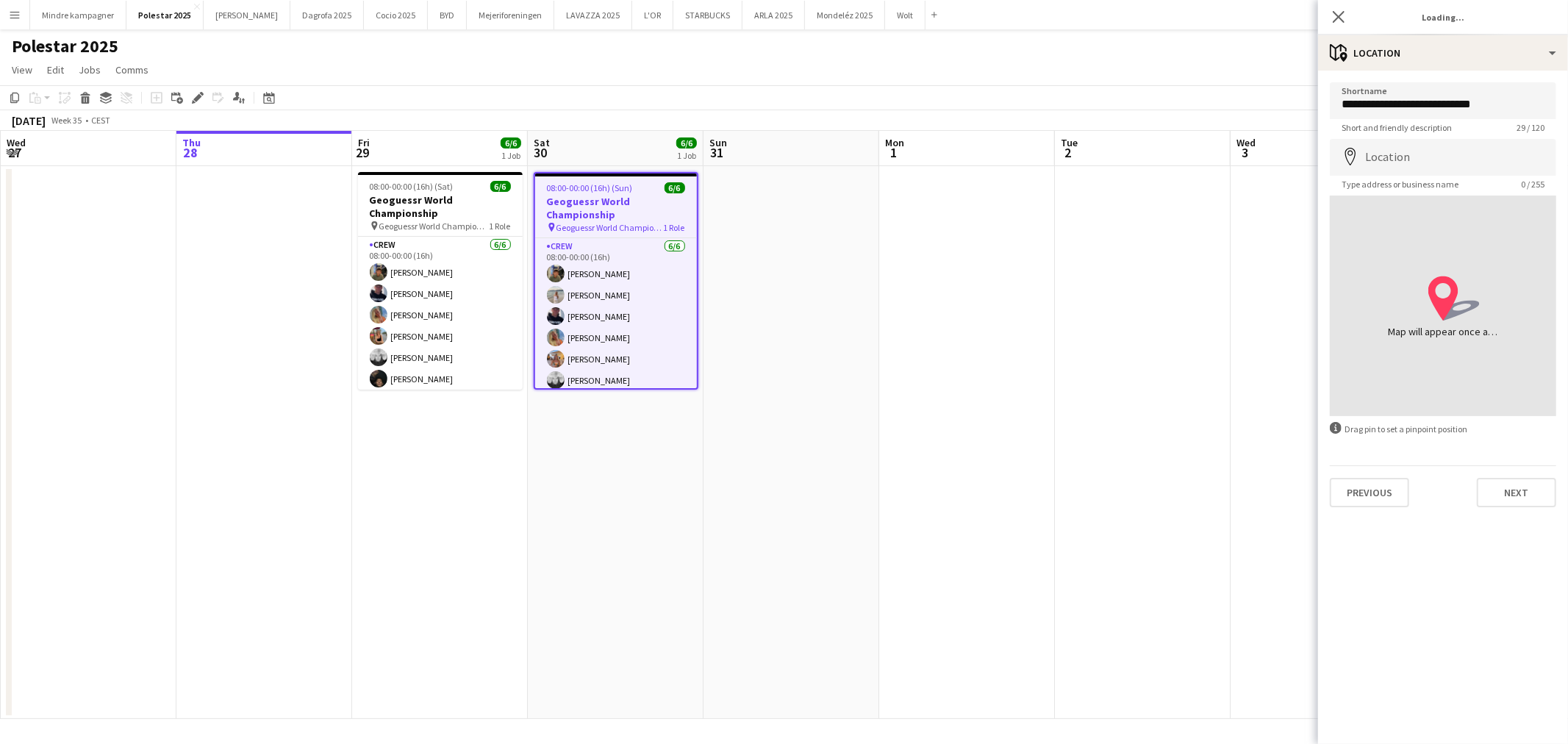
scroll to position [0, 353]
type input "**********"
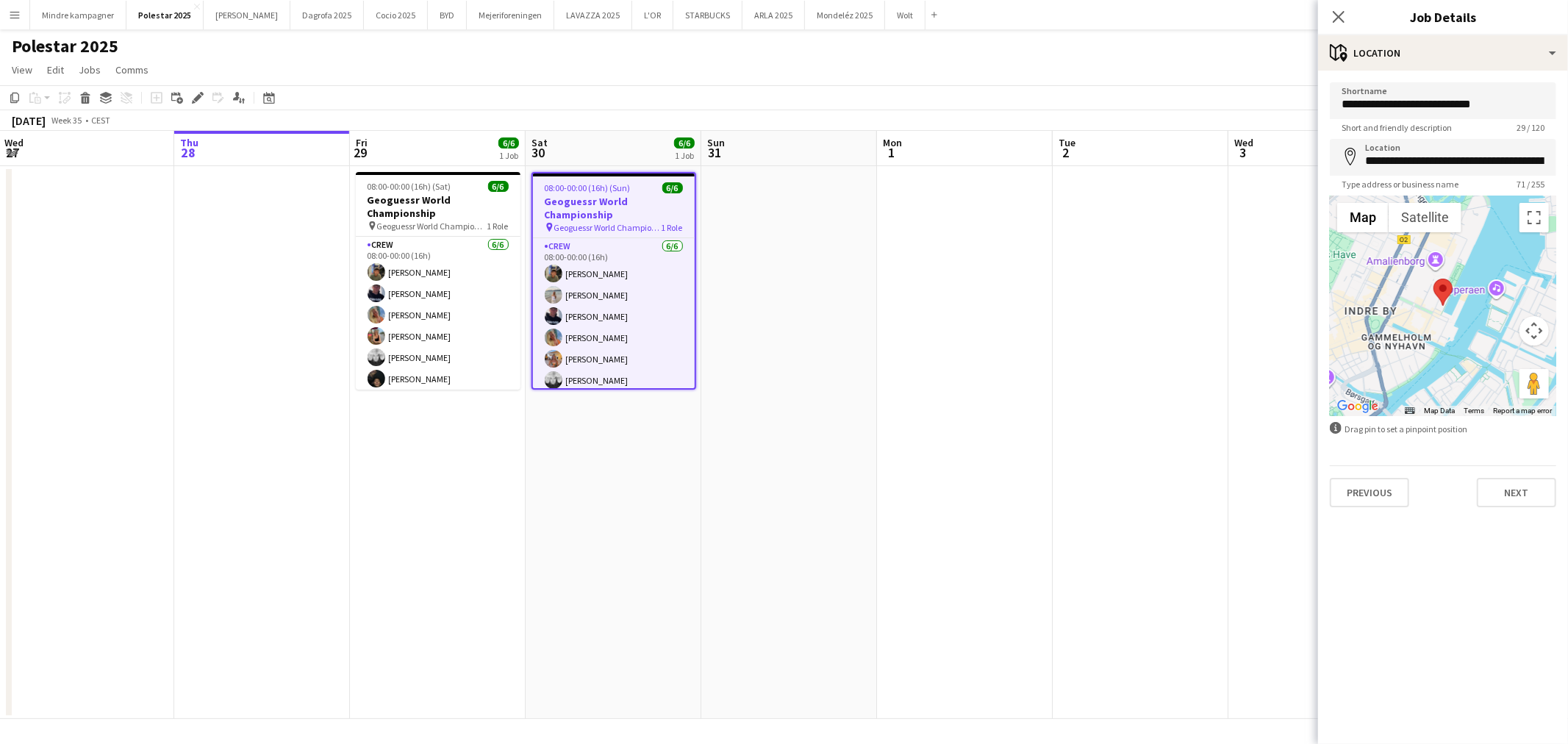
click at [879, 254] on app-date-cell at bounding box center [965, 443] width 176 height 554
